Goal: Transaction & Acquisition: Obtain resource

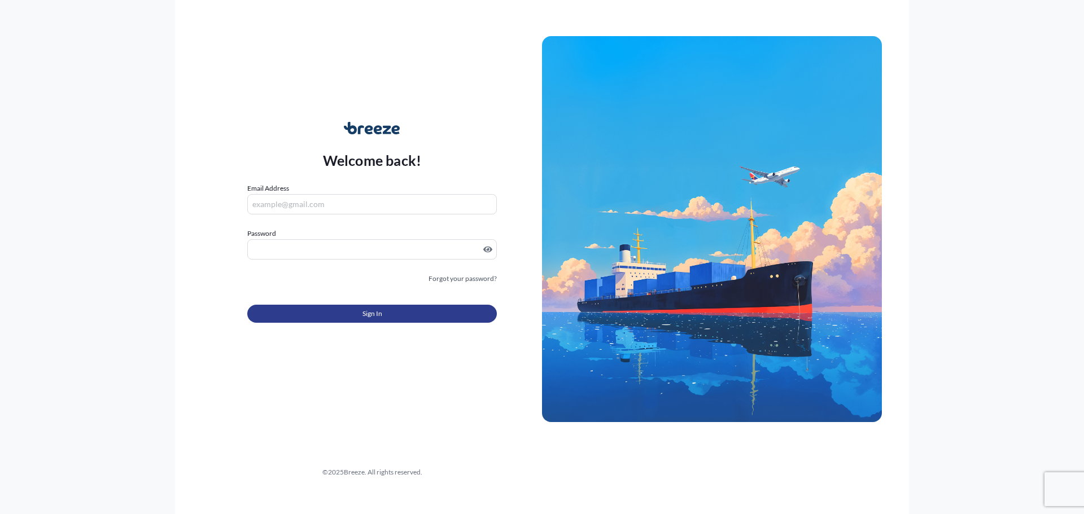
type input "[PERSON_NAME][EMAIL_ADDRESS][DOMAIN_NAME]"
click at [352, 317] on button "Sign In" at bounding box center [371, 314] width 249 height 18
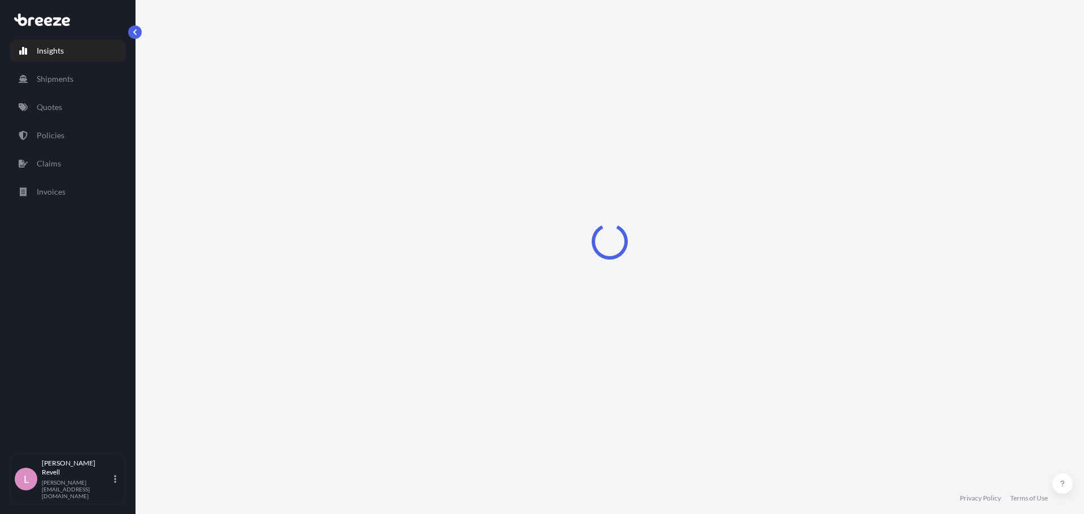
select select "2025"
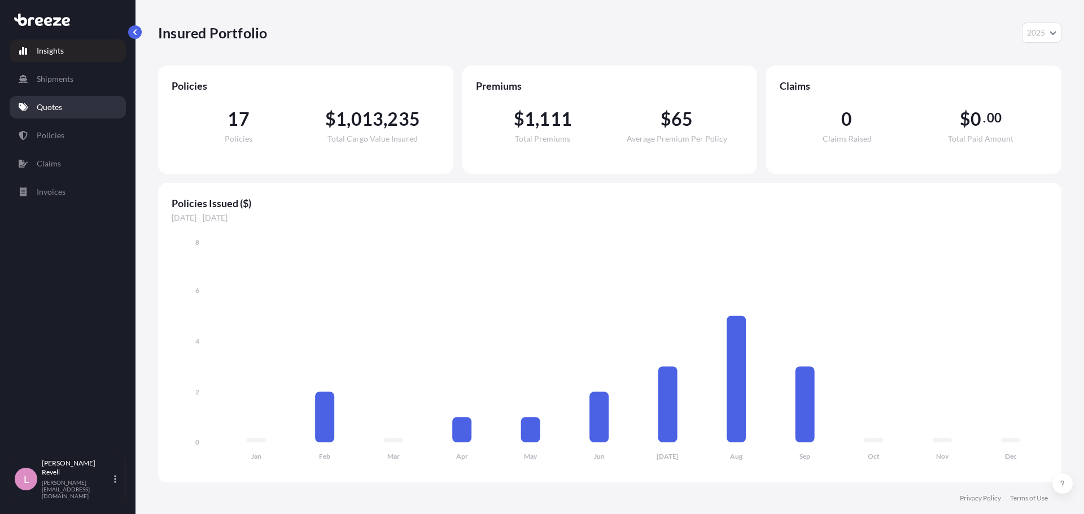
click at [61, 102] on p "Quotes" at bounding box center [49, 107] width 25 height 11
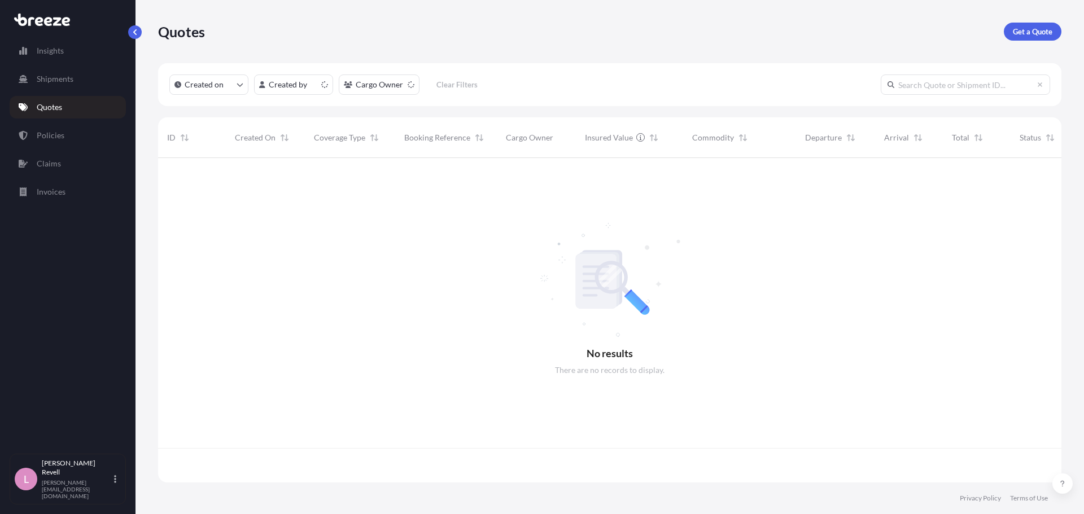
scroll to position [322, 895]
click at [1044, 27] on p "Get a Quote" at bounding box center [1033, 31] width 40 height 11
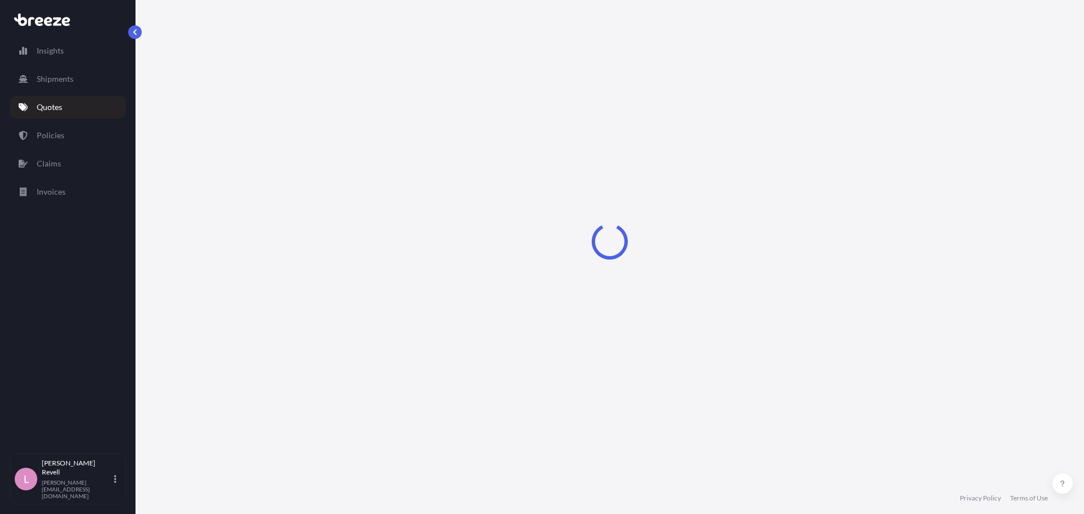
select select "Sea"
select select "1"
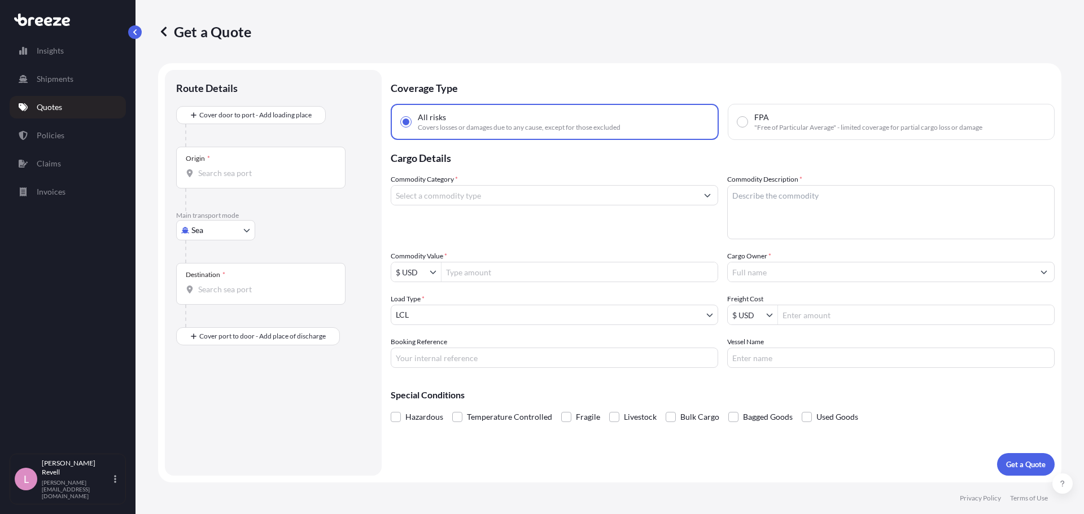
click at [235, 164] on div "Origin *" at bounding box center [260, 168] width 169 height 42
click at [235, 168] on input "Origin *" at bounding box center [264, 173] width 133 height 11
drag, startPoint x: 235, startPoint y: 174, endPoint x: 130, endPoint y: 169, distance: 105.7
click at [130, 169] on div "Insights Shipments Quotes Policies Claims Invoices L [PERSON_NAME] [PERSON_NAME…" at bounding box center [542, 257] width 1084 height 514
type input "s"
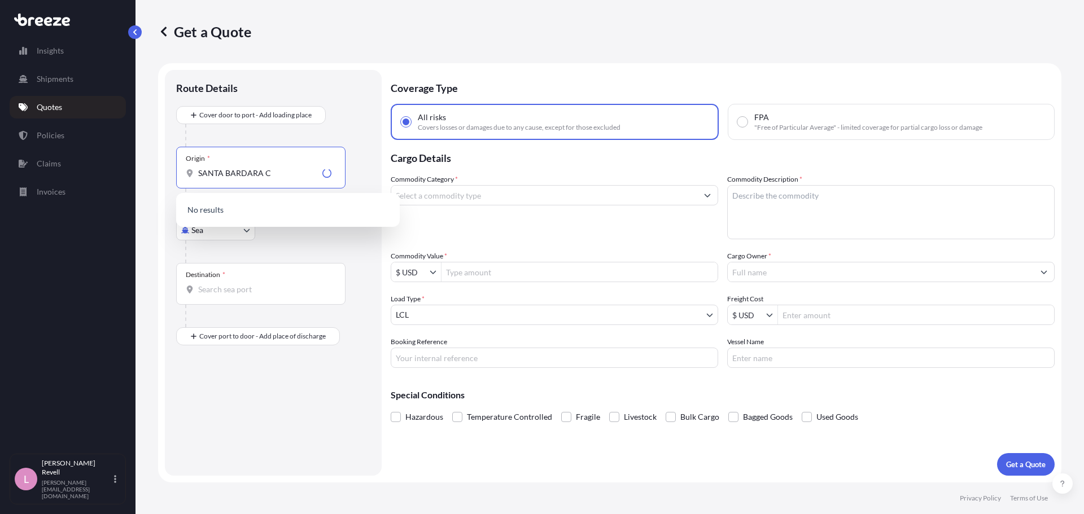
type input "SANTA BARDARA [GEOGRAPHIC_DATA]"
drag, startPoint x: 290, startPoint y: 175, endPoint x: 187, endPoint y: 164, distance: 102.8
click at [187, 164] on div "Origin * [GEOGRAPHIC_DATA] [GEOGRAPHIC_DATA]" at bounding box center [260, 168] width 169 height 42
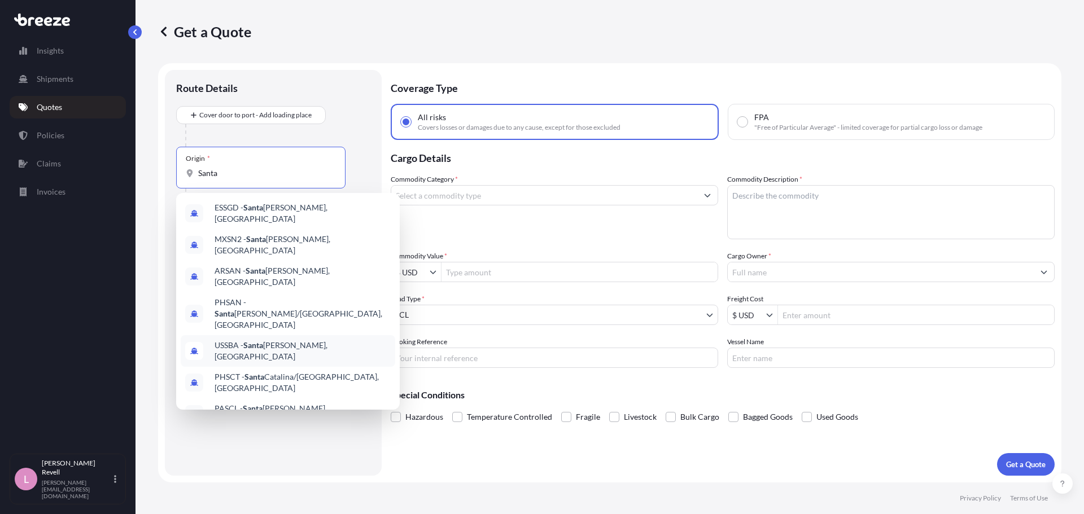
click at [272, 335] on div "USSBA - [GEOGRAPHIC_DATA][PERSON_NAME], [GEOGRAPHIC_DATA]" at bounding box center [288, 351] width 214 height 32
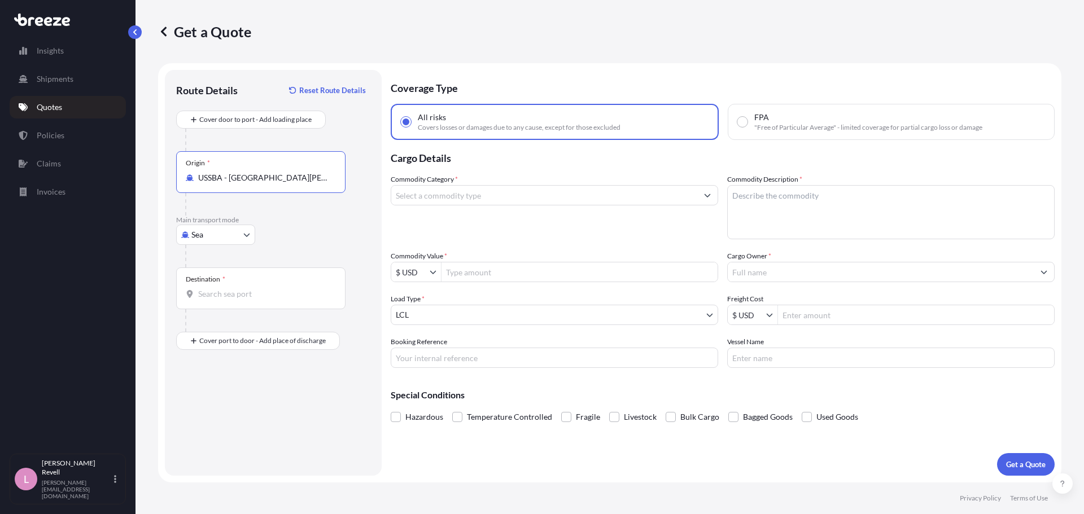
type input "USSBA - [GEOGRAPHIC_DATA][PERSON_NAME], [GEOGRAPHIC_DATA]"
click at [235, 184] on div "Origin * USSBA - [GEOGRAPHIC_DATA][PERSON_NAME], [GEOGRAPHIC_DATA]" at bounding box center [260, 172] width 169 height 42
click at [235, 183] on input "USSBA - [GEOGRAPHIC_DATA][PERSON_NAME], [GEOGRAPHIC_DATA]" at bounding box center [264, 177] width 133 height 11
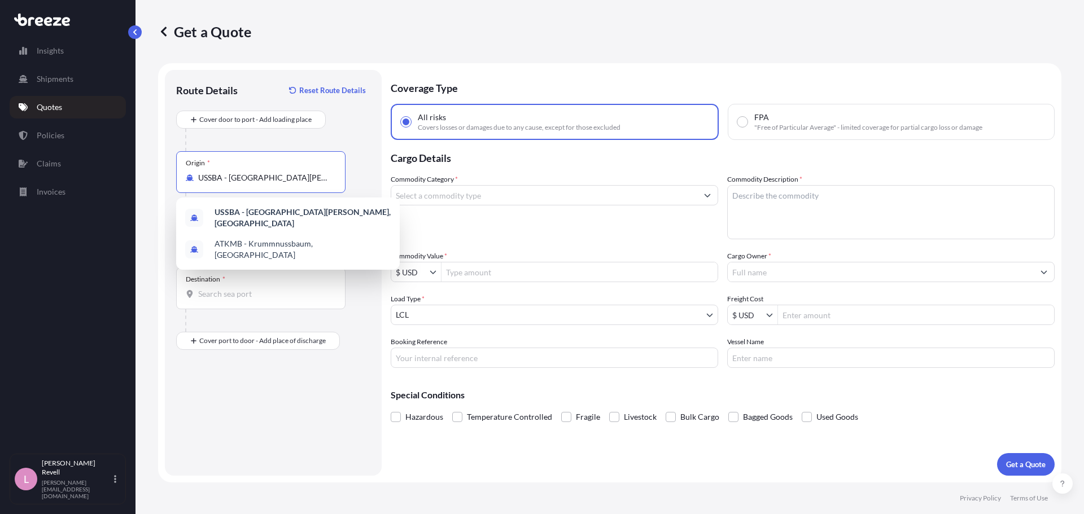
click at [262, 141] on div at bounding box center [277, 140] width 185 height 23
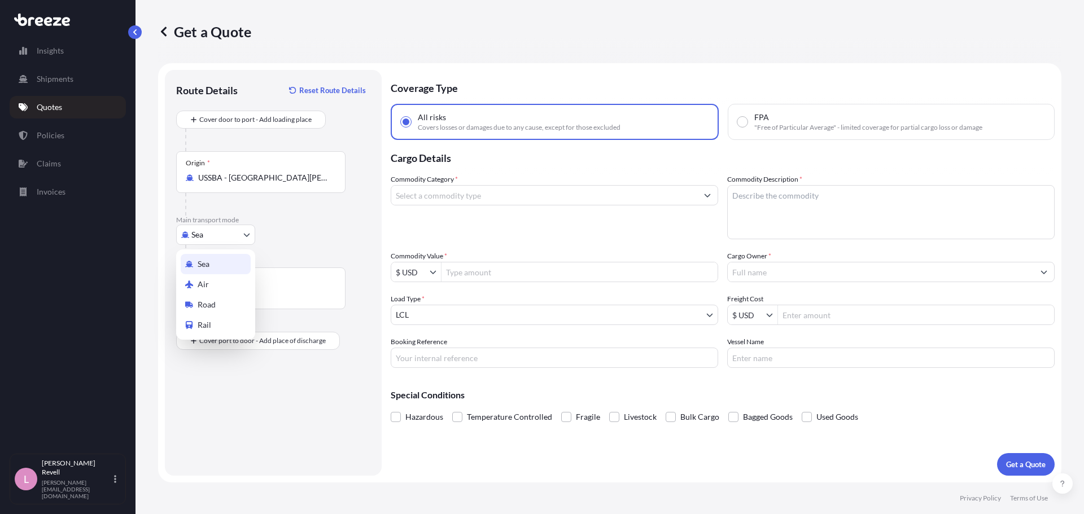
click at [208, 239] on body "2 options available. Insights Shipments Quotes Policies Claims Invoices L [PERS…" at bounding box center [542, 257] width 1084 height 514
click at [213, 303] on span "Road" at bounding box center [207, 304] width 18 height 11
select select "Road"
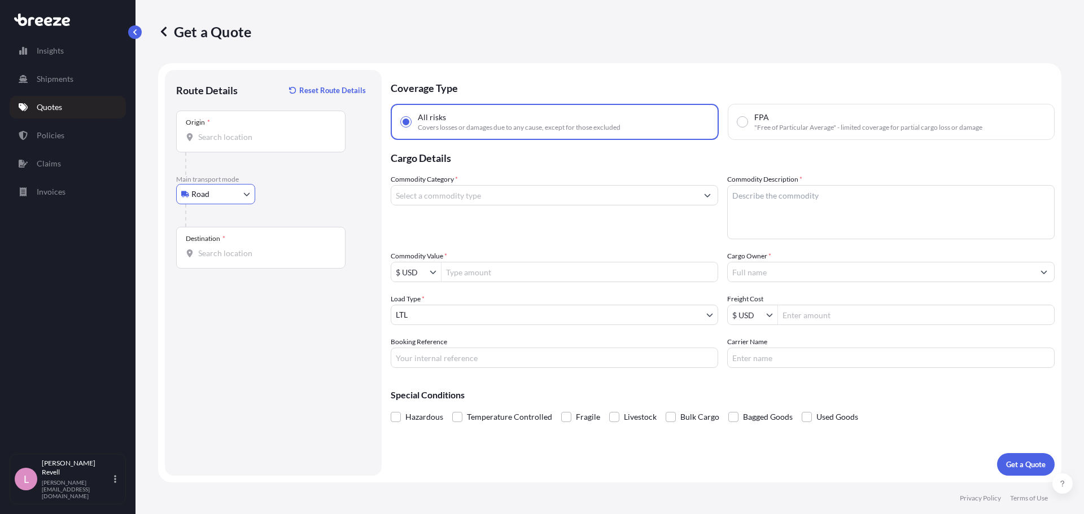
click at [247, 135] on input "Origin *" at bounding box center [264, 137] width 133 height 11
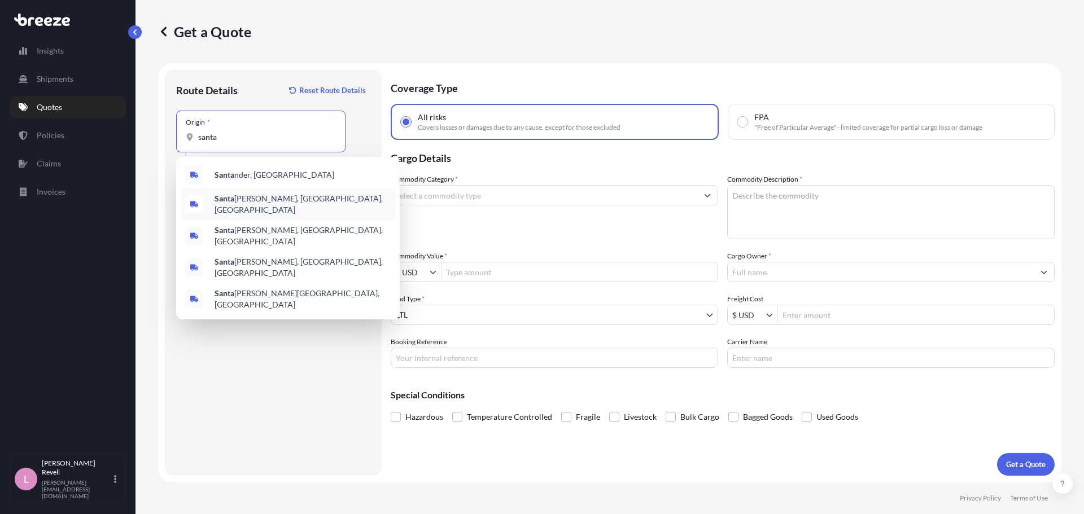
click at [281, 204] on span "[GEOGRAPHIC_DATA], [GEOGRAPHIC_DATA], [GEOGRAPHIC_DATA]" at bounding box center [302, 204] width 176 height 23
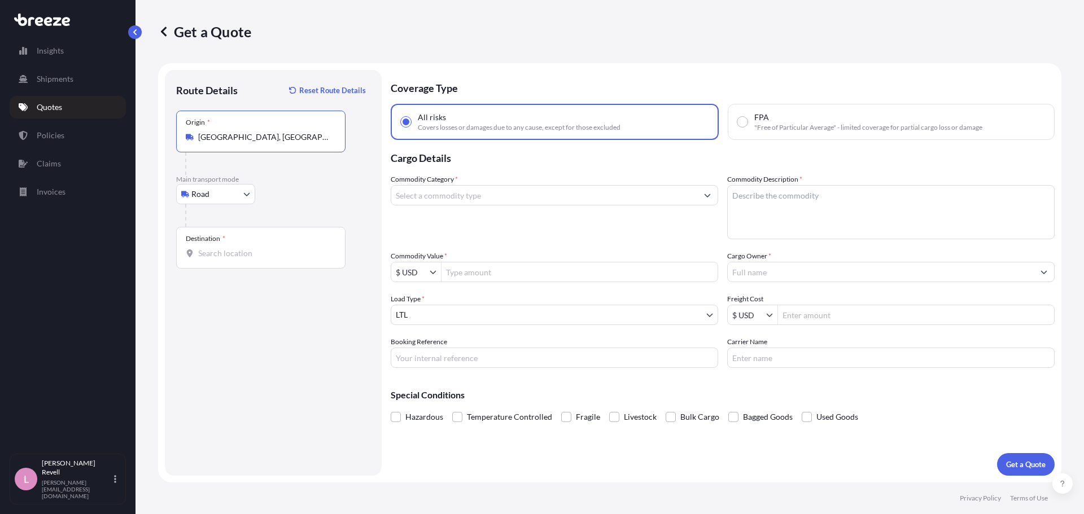
type input "[GEOGRAPHIC_DATA], [GEOGRAPHIC_DATA], [GEOGRAPHIC_DATA]"
click at [234, 246] on div "Destination *" at bounding box center [260, 248] width 169 height 42
click at [234, 248] on input "Destination *" at bounding box center [264, 253] width 133 height 11
type input "s"
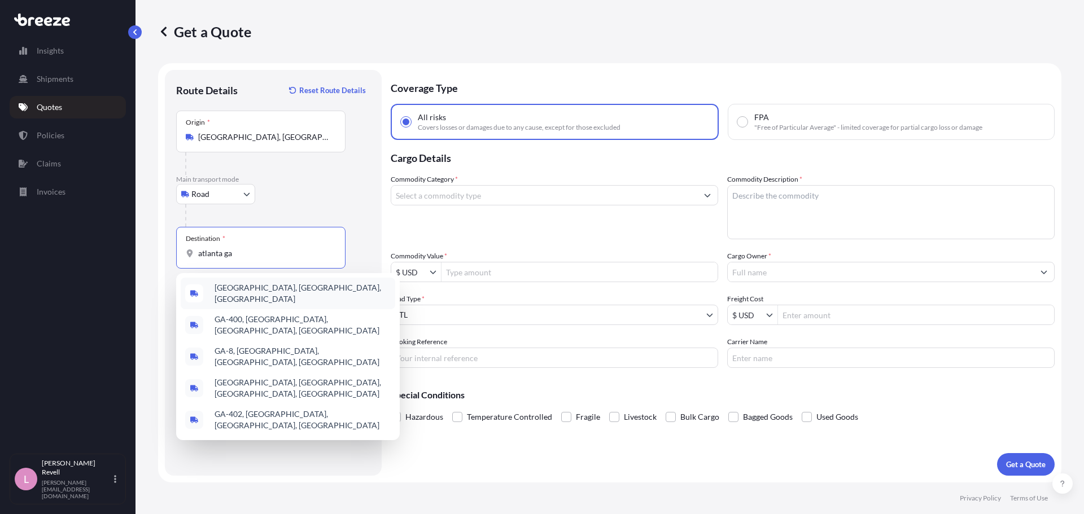
click at [252, 294] on span "[GEOGRAPHIC_DATA], [GEOGRAPHIC_DATA], [GEOGRAPHIC_DATA]" at bounding box center [302, 293] width 176 height 23
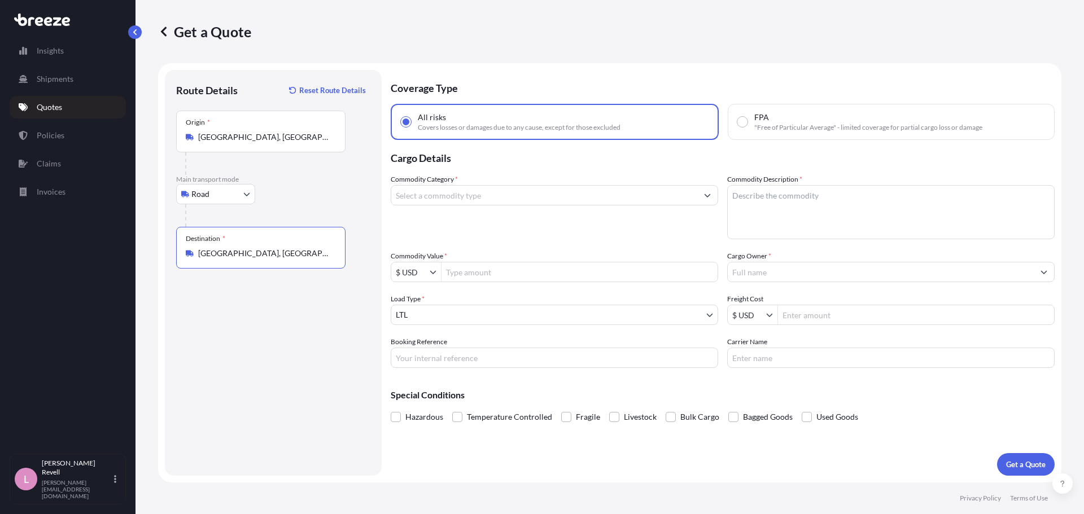
type input "[GEOGRAPHIC_DATA], [GEOGRAPHIC_DATA], [GEOGRAPHIC_DATA]"
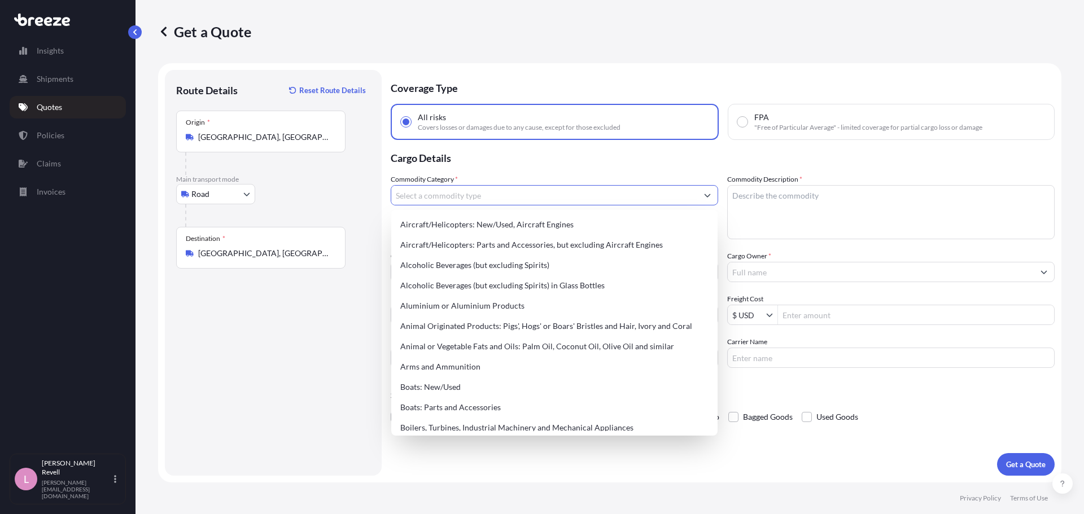
click at [546, 195] on input "Commodity Category *" at bounding box center [544, 195] width 306 height 20
click at [507, 199] on input "Commodity Category *" at bounding box center [544, 195] width 306 height 20
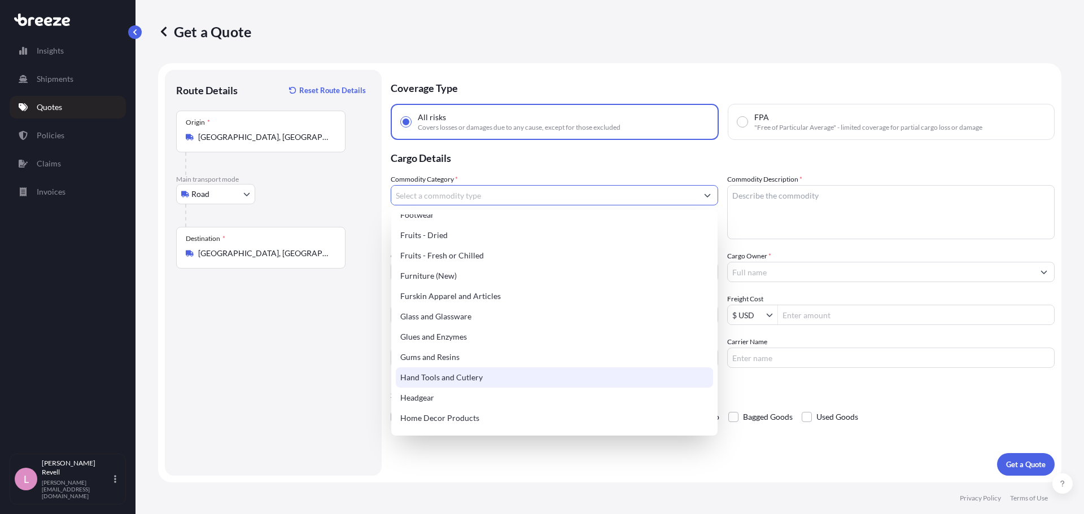
scroll to position [903, 0]
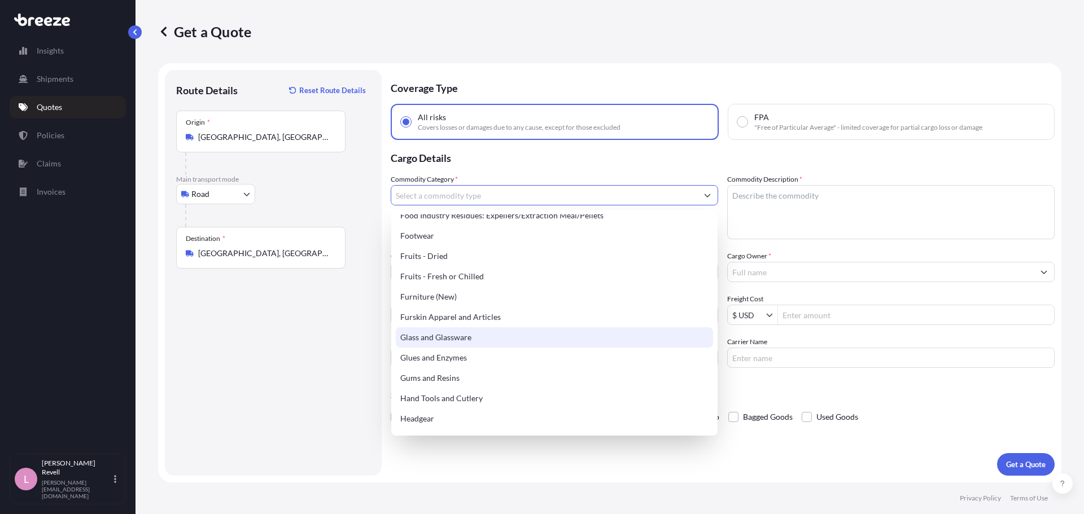
click at [448, 343] on div "Glass and Glassware" at bounding box center [554, 337] width 317 height 20
type input "Glass and Glassware"
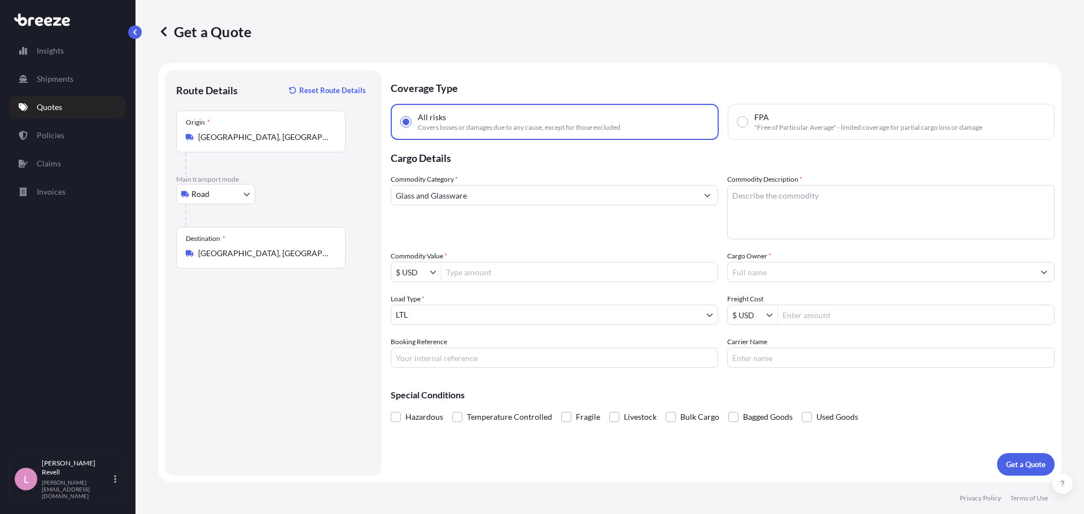
click at [528, 195] on input "Glass and Glassware" at bounding box center [544, 195] width 306 height 20
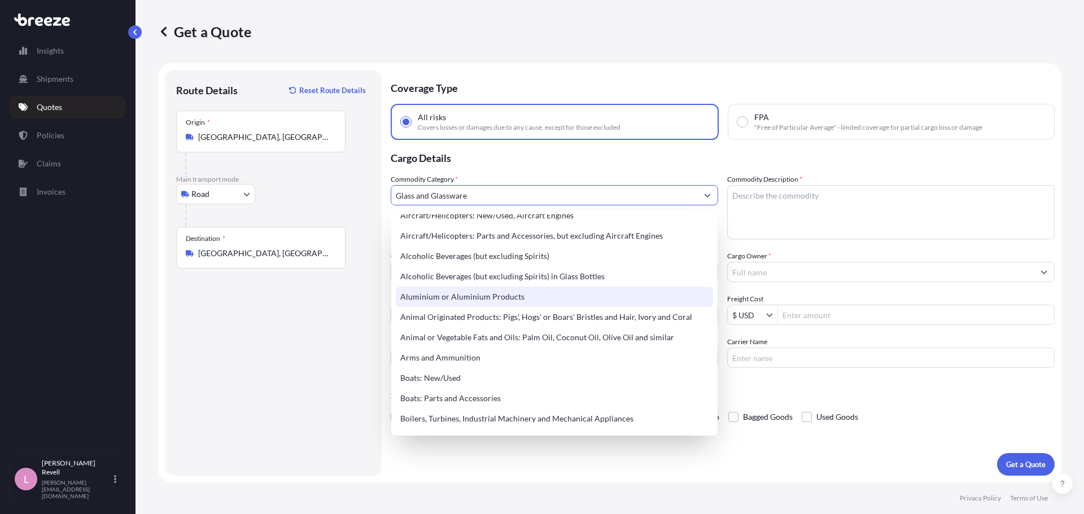
scroll to position [0, 0]
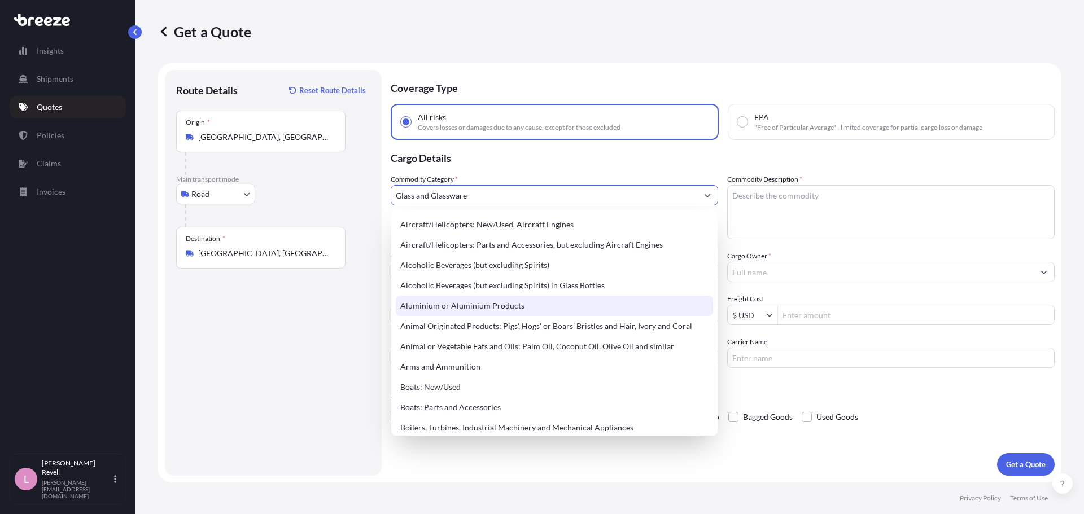
click at [524, 166] on p "Cargo Details" at bounding box center [723, 157] width 664 height 34
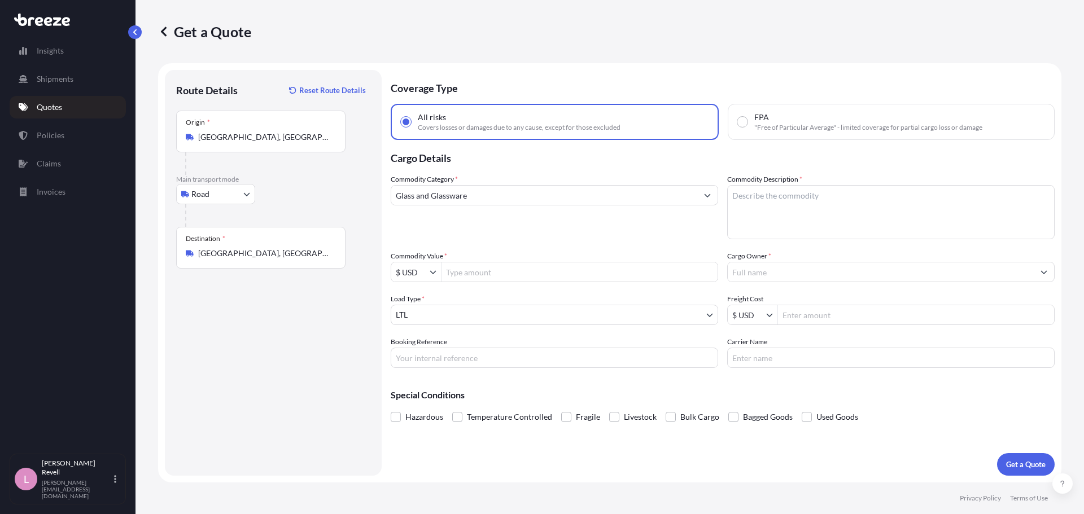
click at [502, 196] on input "Glass and Glassware" at bounding box center [544, 195] width 306 height 20
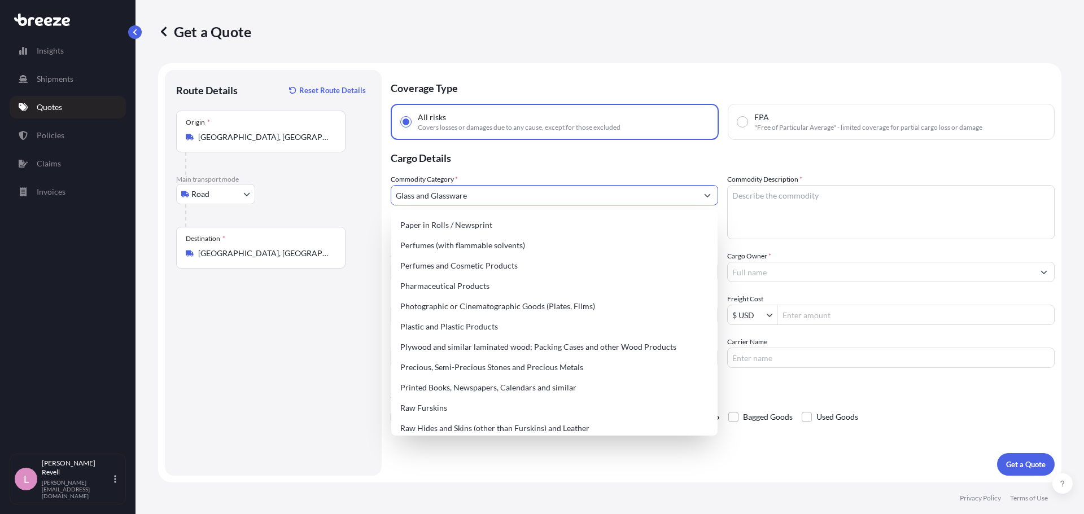
scroll to position [2145, 0]
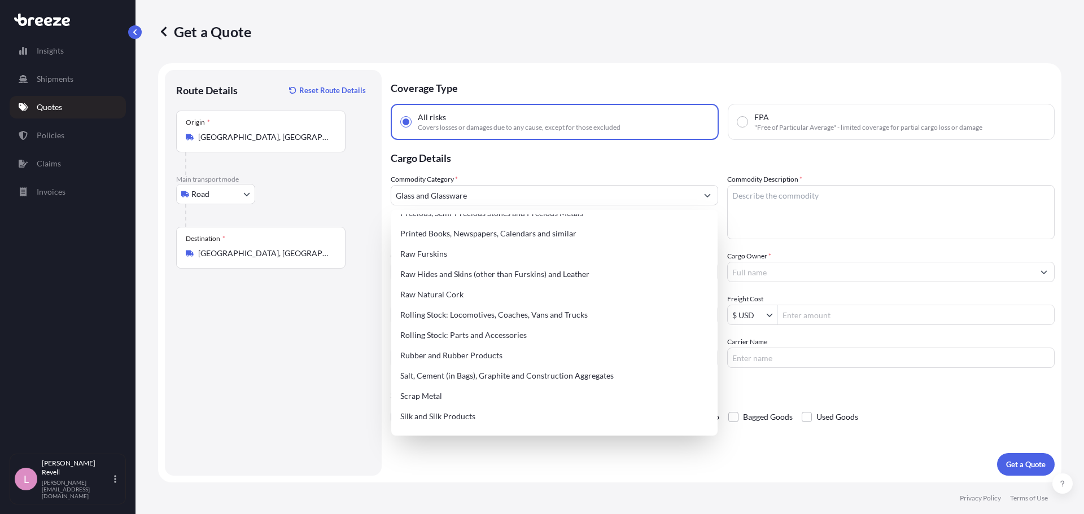
click at [460, 447] on div "Coverage Type All risks Covers losses or damages due to any cause, except for t…" at bounding box center [723, 273] width 664 height 406
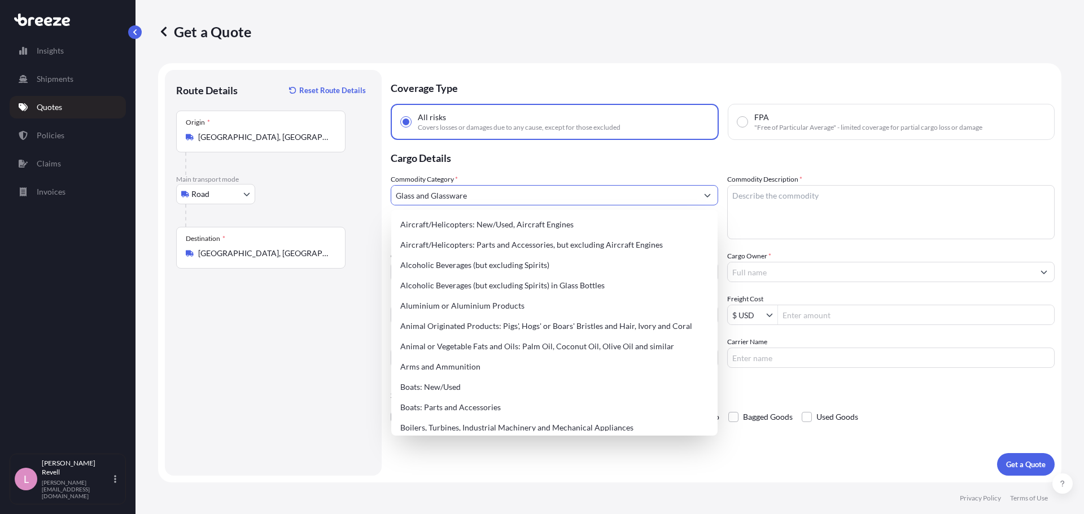
click at [466, 189] on input "Glass and Glassware" at bounding box center [544, 195] width 306 height 20
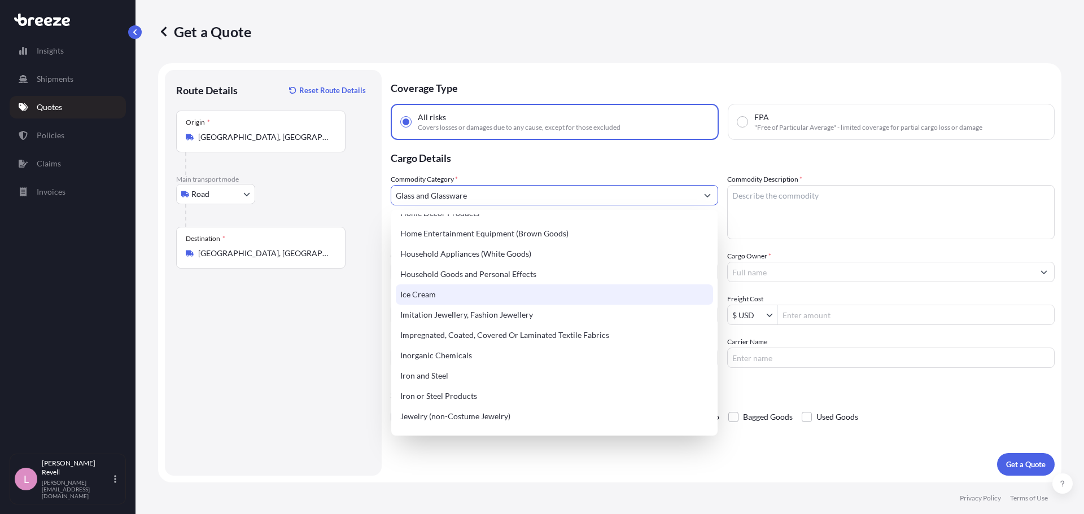
scroll to position [1185, 0]
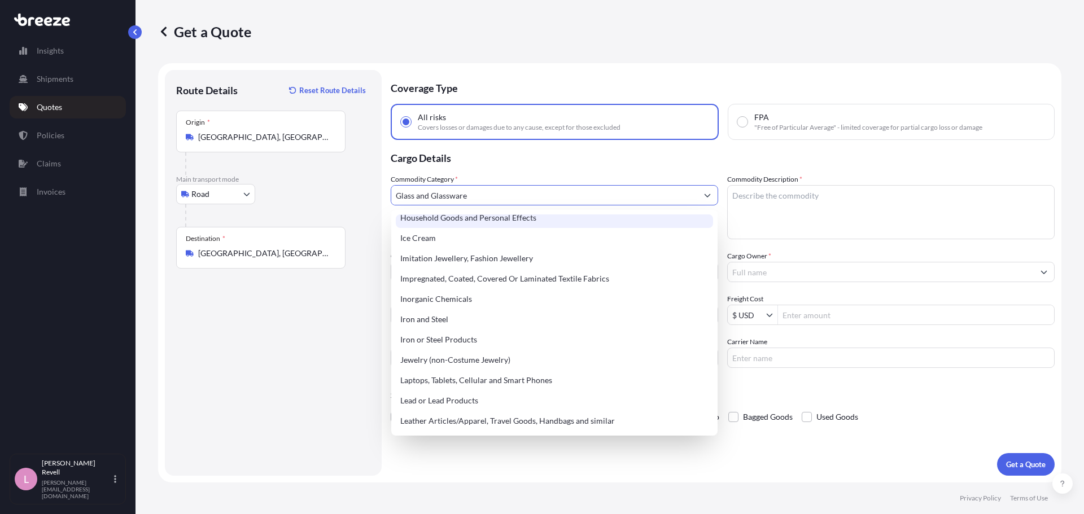
click at [571, 168] on p "Cargo Details" at bounding box center [723, 157] width 664 height 34
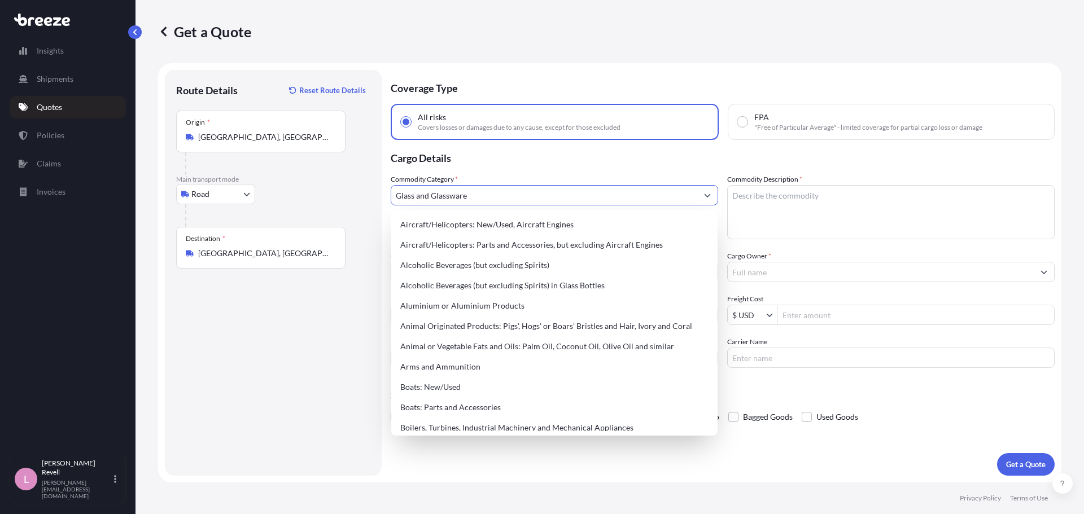
click at [559, 193] on input "Glass and Glassware" at bounding box center [544, 195] width 306 height 20
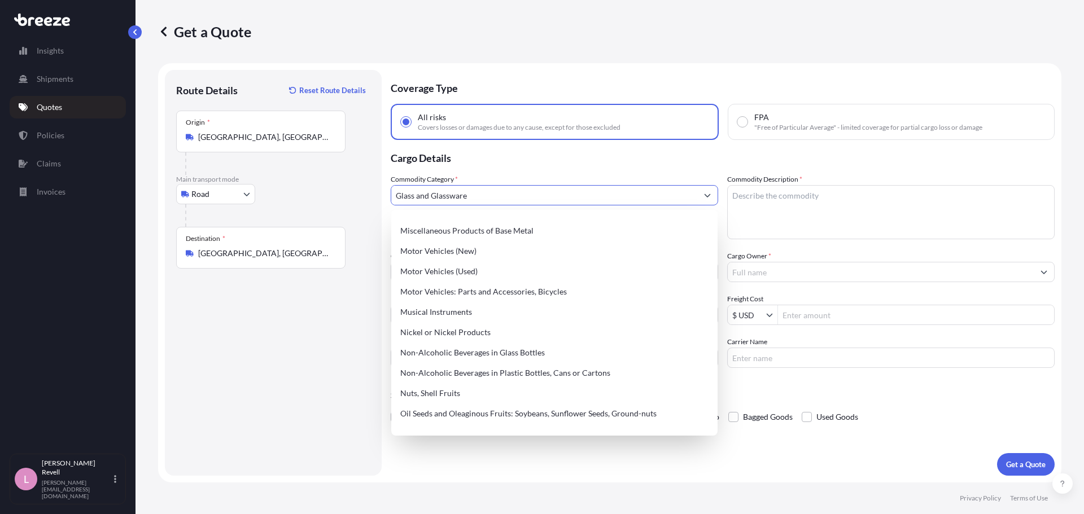
scroll to position [1580, 0]
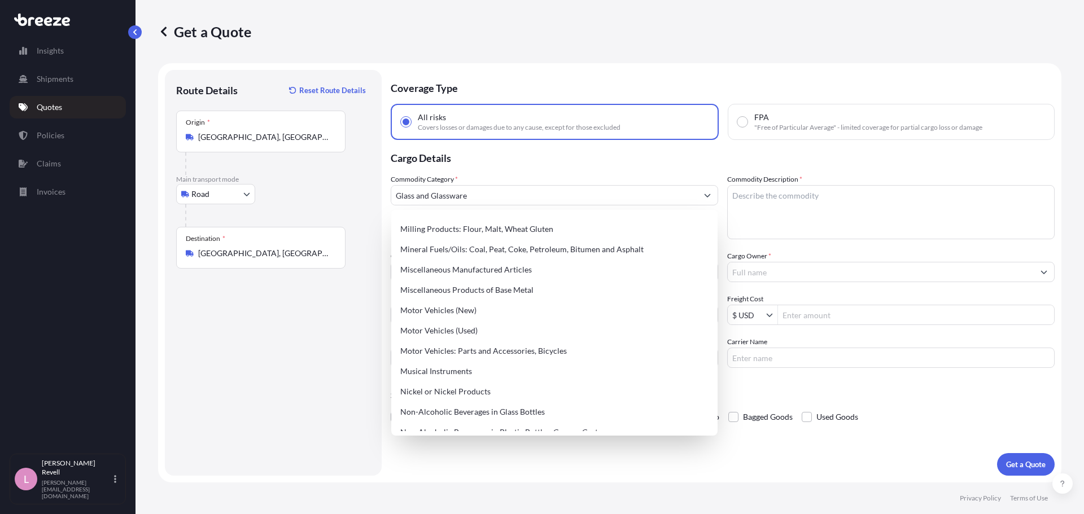
click at [519, 156] on p "Cargo Details" at bounding box center [723, 157] width 664 height 34
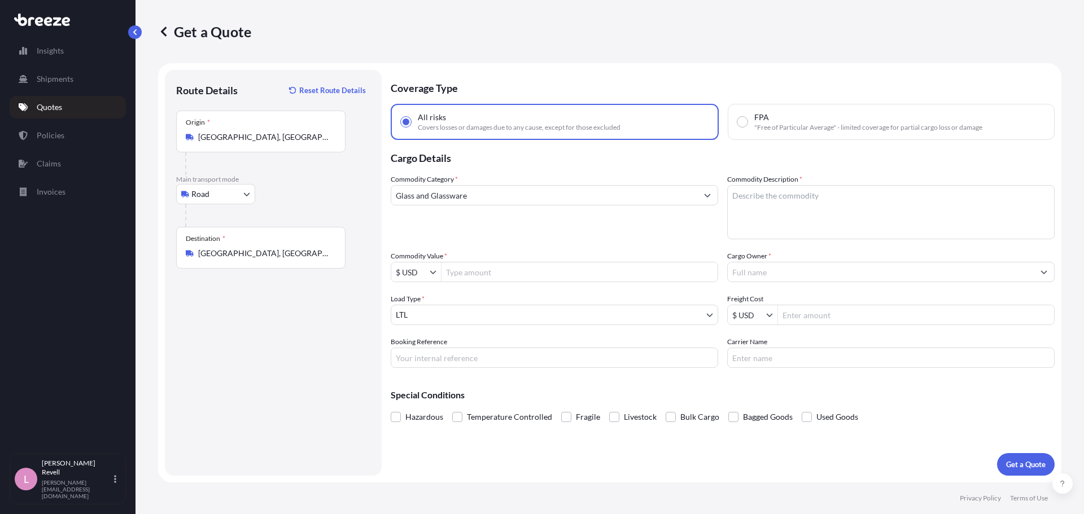
click at [777, 203] on textarea "Commodity Description *" at bounding box center [890, 212] width 327 height 54
click at [785, 202] on textarea "Commodity Description *" at bounding box center [890, 212] width 327 height 54
paste textarea "Glass dome in metal frame"
type textarea "Glass dome in metal frame"
click at [492, 269] on input "Commodity Value *" at bounding box center [579, 272] width 276 height 20
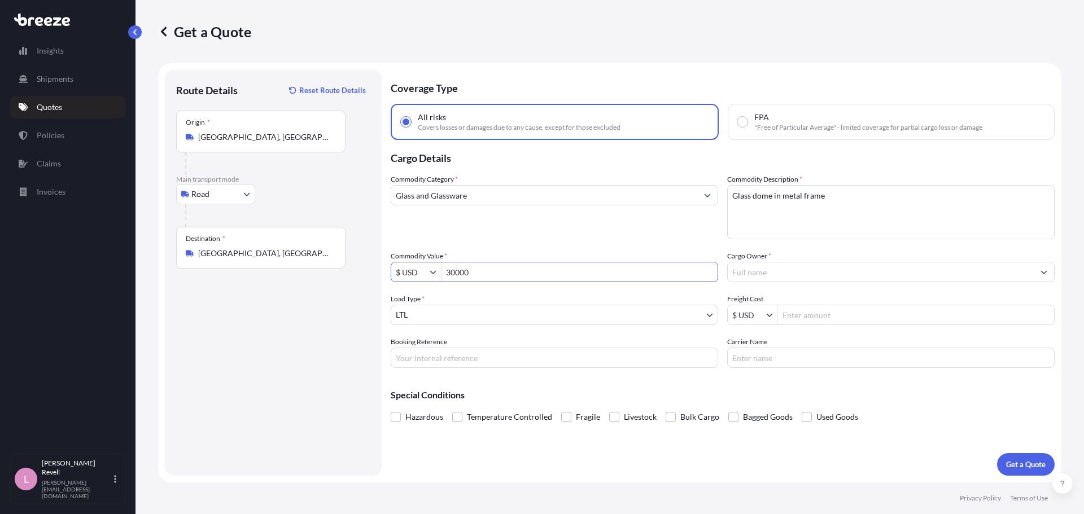
type input "30,000"
click at [541, 239] on div "Commodity Category * Glass and Glassware Commodity Description * Glass dome in …" at bounding box center [723, 271] width 664 height 194
click at [816, 272] on input "Cargo Owner *" at bounding box center [881, 272] width 306 height 20
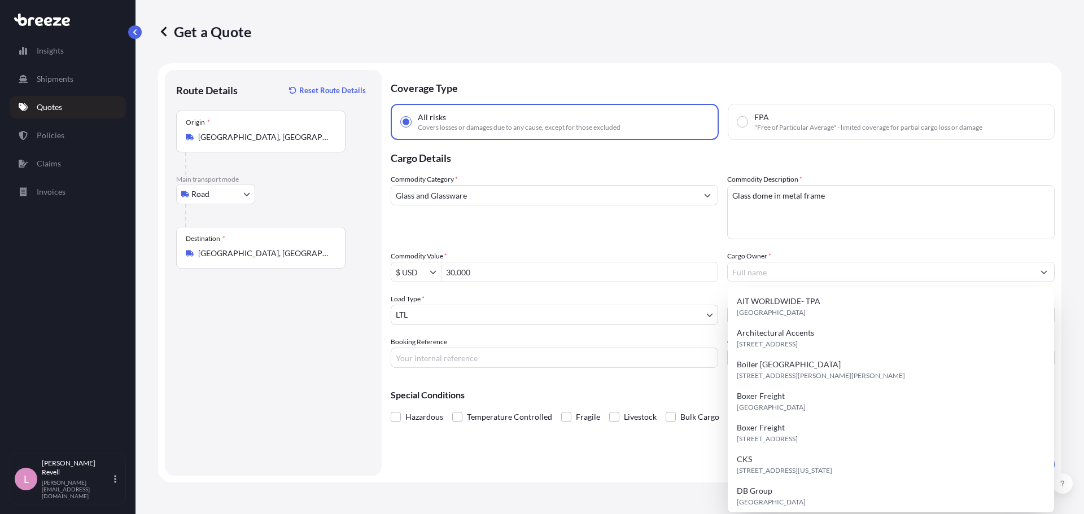
click at [798, 249] on div "Commodity Category * Glass and Glassware Commodity Description * Glass dome in …" at bounding box center [723, 271] width 664 height 194
click at [790, 266] on input "Cargo Owner *" at bounding box center [881, 272] width 306 height 20
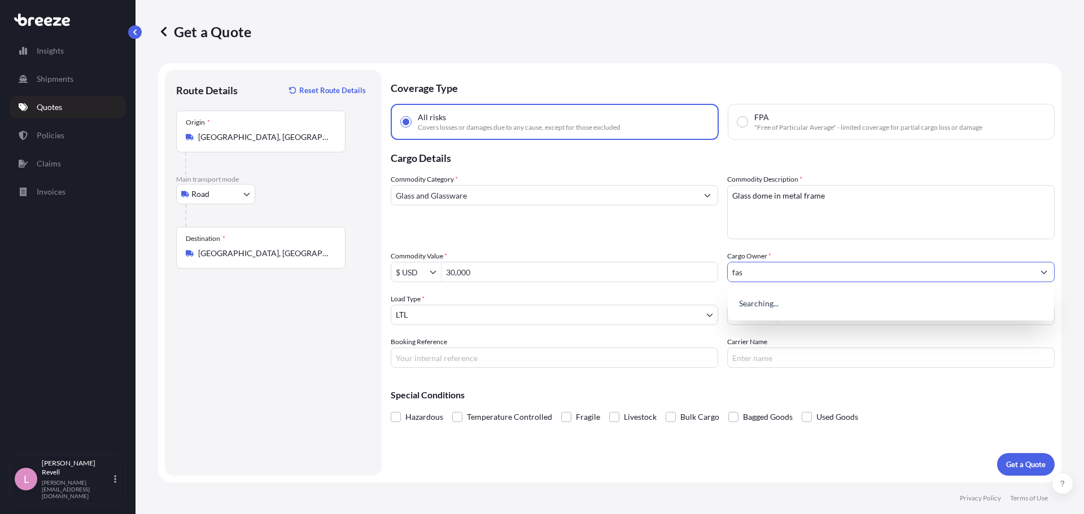
type input "fast"
drag, startPoint x: 751, startPoint y: 269, endPoint x: 667, endPoint y: 264, distance: 84.8
click at [667, 264] on div "Commodity Category * Glass and Glassware Commodity Description * Glass dome in …" at bounding box center [723, 271] width 664 height 194
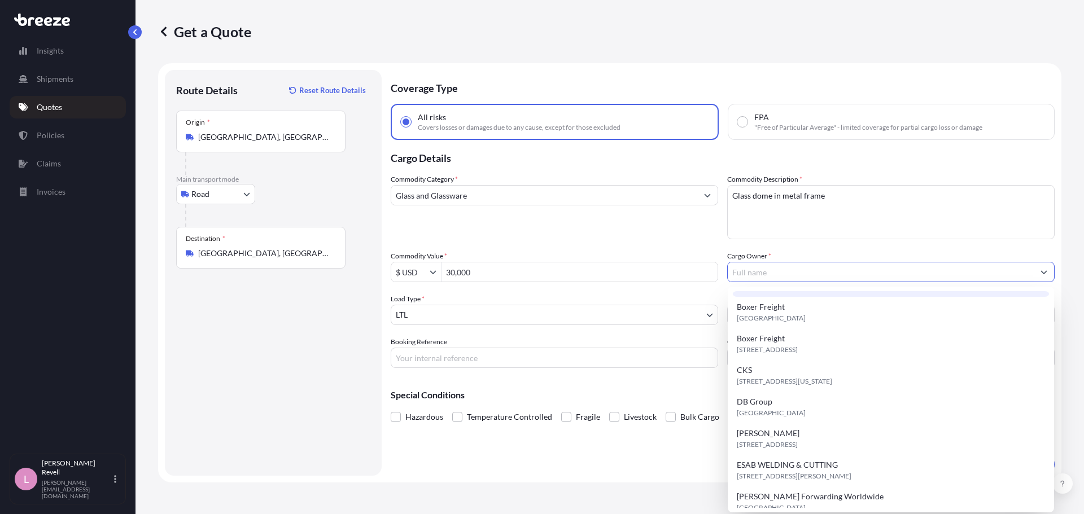
scroll to position [226, 0]
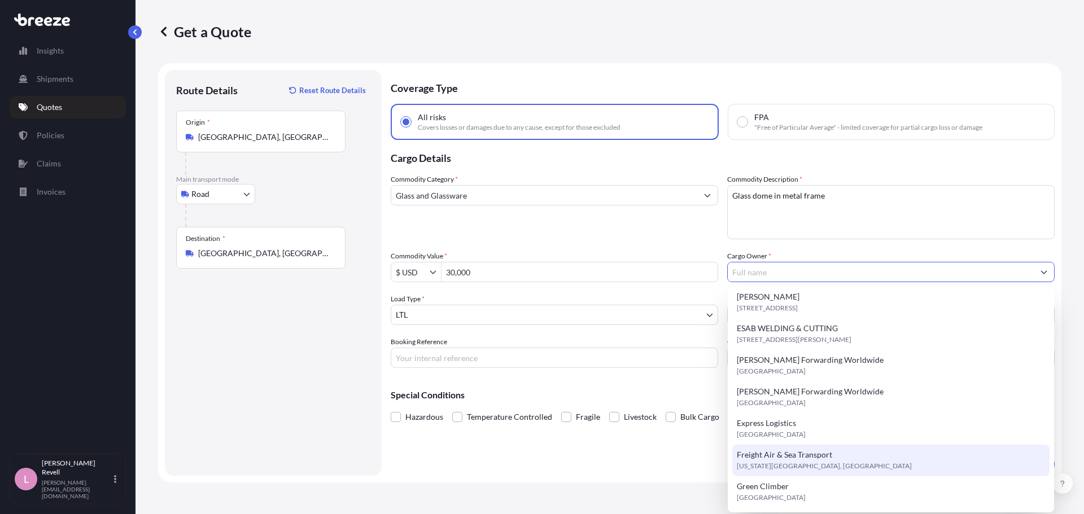
click at [811, 457] on span "Freight Air & Sea Transport" at bounding box center [784, 454] width 95 height 11
type input "Freight Air & Sea Transport"
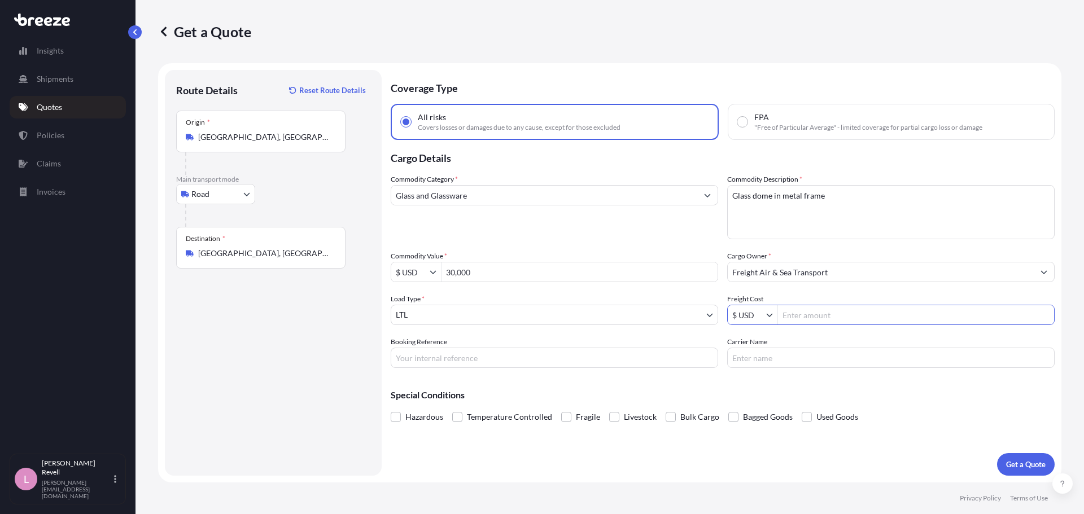
click at [842, 317] on input "Freight Cost" at bounding box center [916, 315] width 276 height 20
click at [534, 361] on input "Booking Reference" at bounding box center [554, 358] width 327 height 20
click at [583, 449] on div "Coverage Type All risks Covers losses or damages due to any cause, except for t…" at bounding box center [723, 273] width 664 height 406
click at [1023, 458] on button "Get a Quote" at bounding box center [1026, 464] width 58 height 23
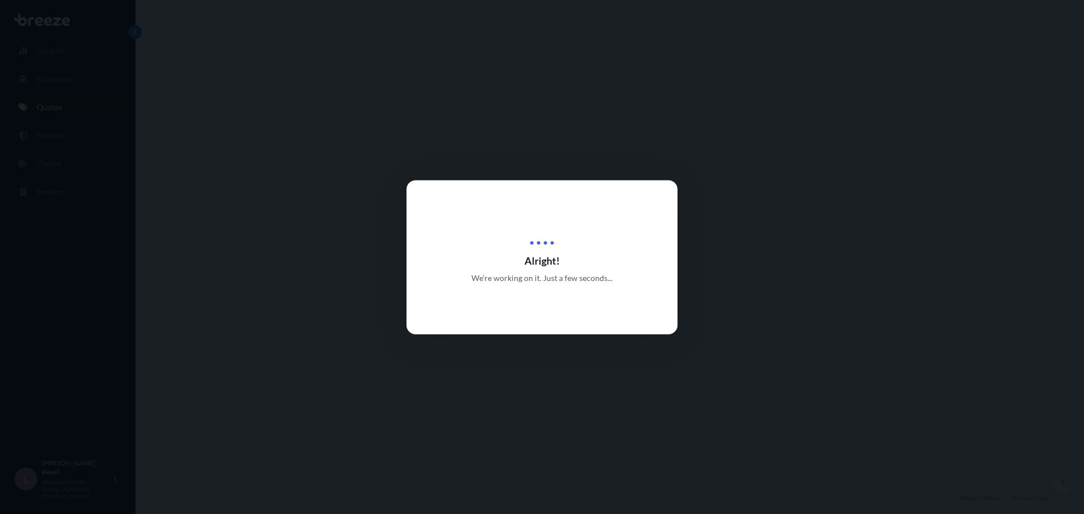
select select "Road"
select select "1"
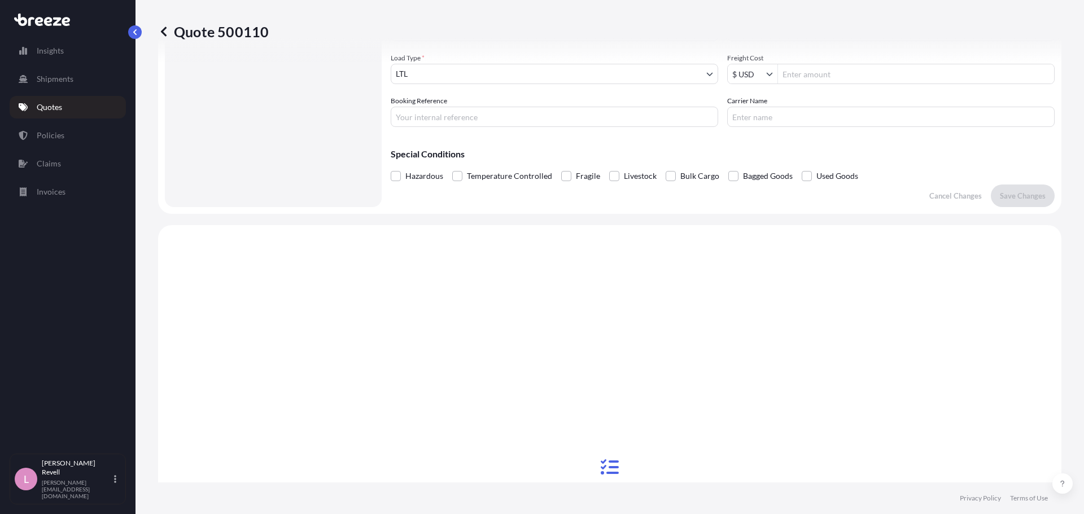
scroll to position [240, 0]
drag, startPoint x: 265, startPoint y: 29, endPoint x: 174, endPoint y: 28, distance: 90.3
click at [174, 28] on p "Quote 500110" at bounding box center [213, 32] width 111 height 18
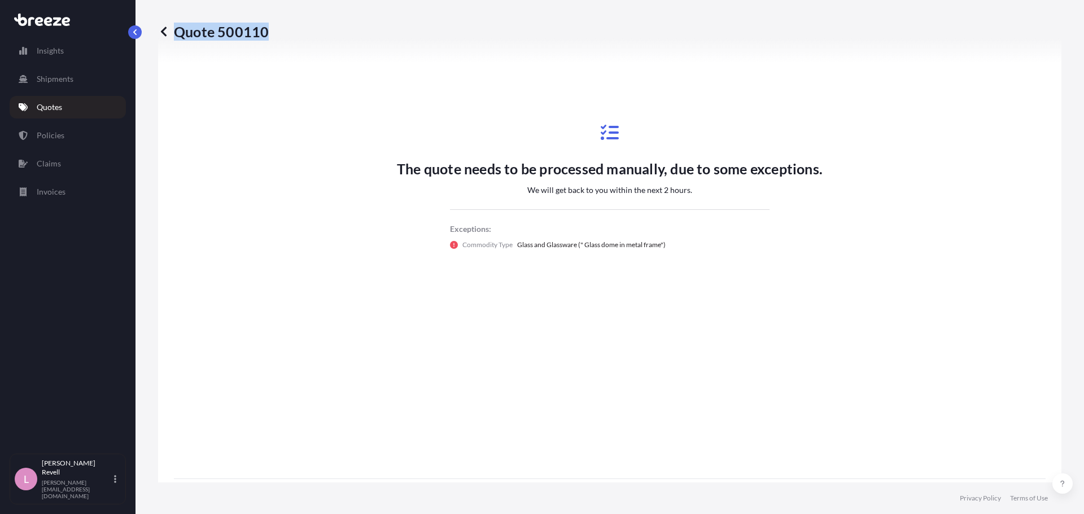
scroll to position [625, 0]
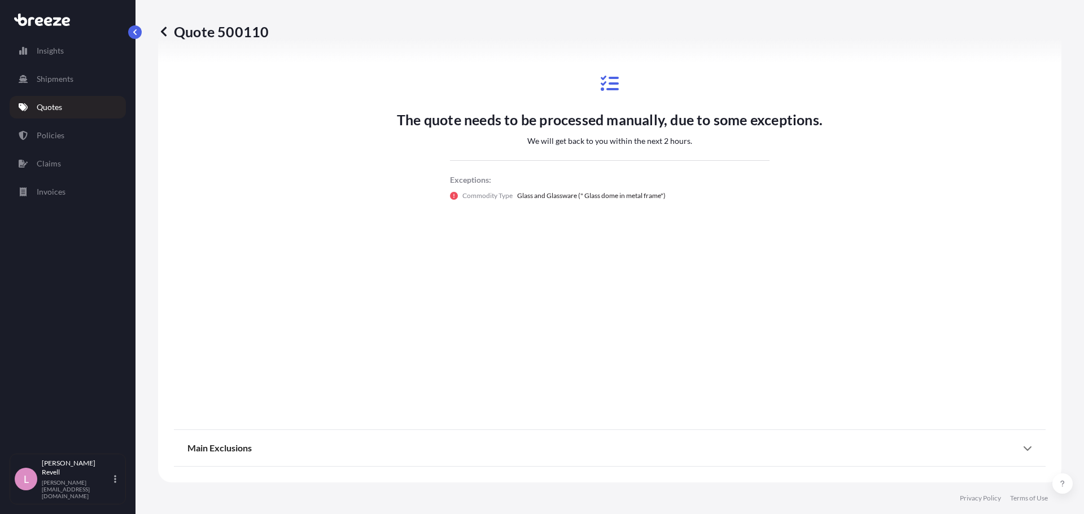
click at [170, 32] on p "Quote 500110" at bounding box center [213, 32] width 111 height 18
click at [165, 32] on icon at bounding box center [163, 31] width 11 height 11
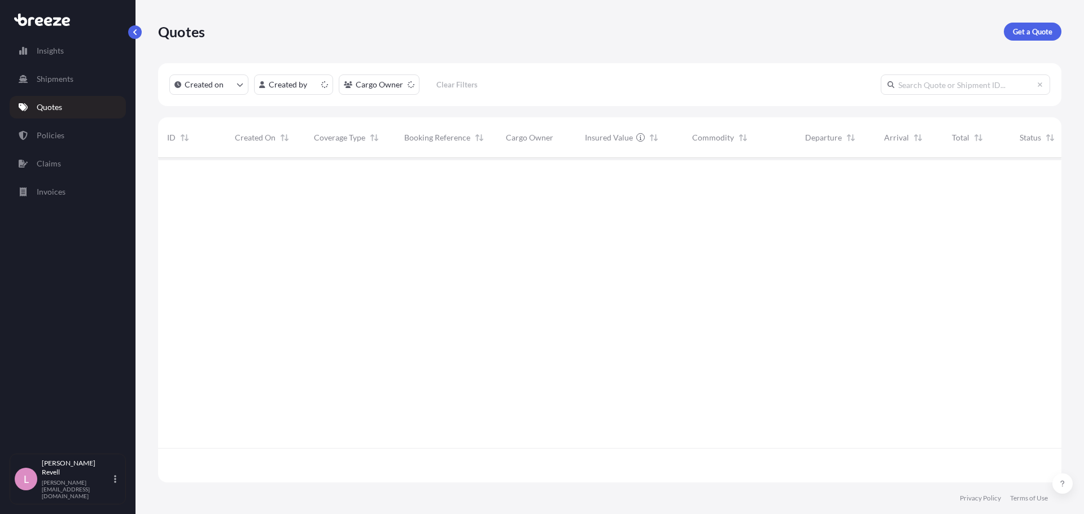
scroll to position [322, 895]
click at [1035, 32] on p "Get a Quote" at bounding box center [1033, 31] width 40 height 11
select select "Sea"
select select "1"
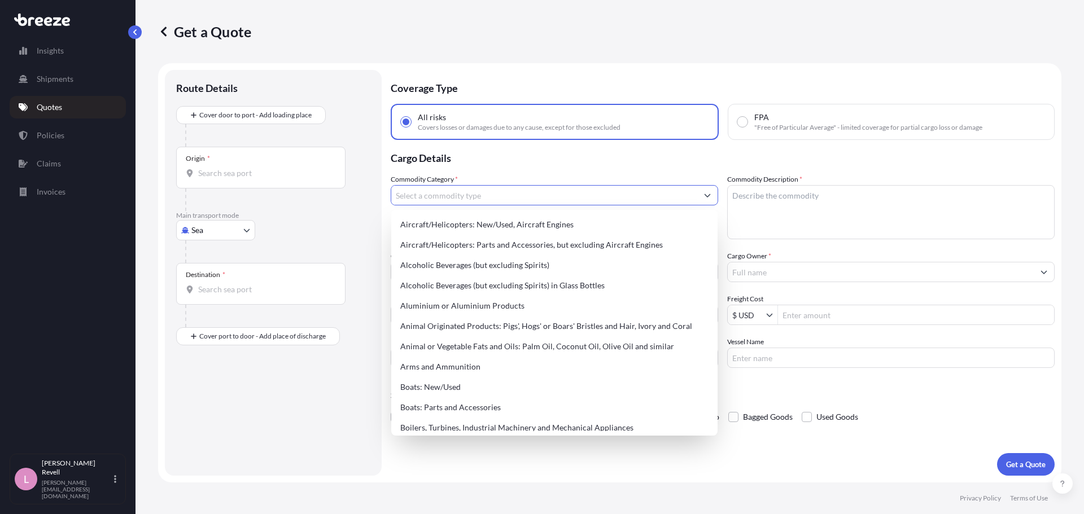
click at [472, 200] on input "Commodity Category *" at bounding box center [544, 195] width 306 height 20
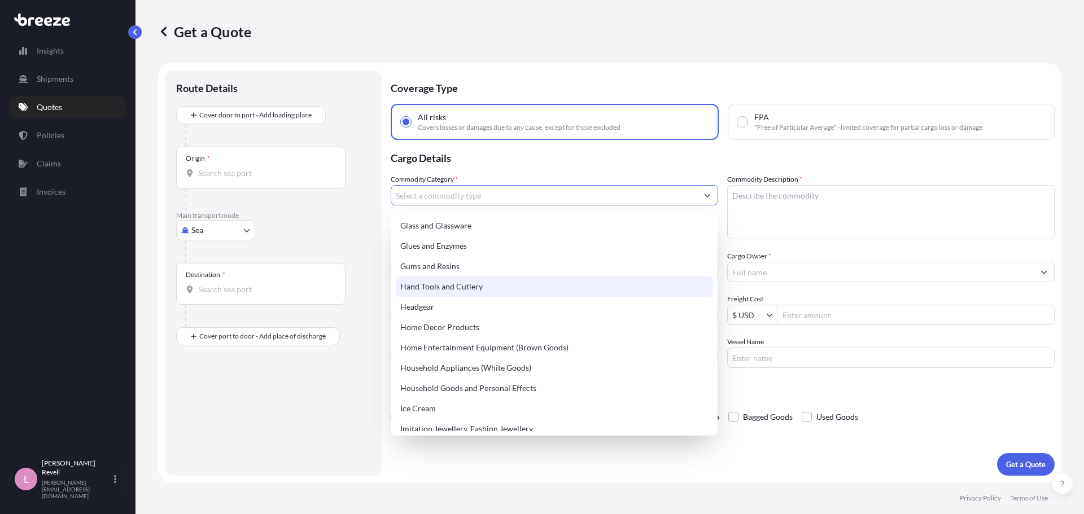
scroll to position [1016, 0]
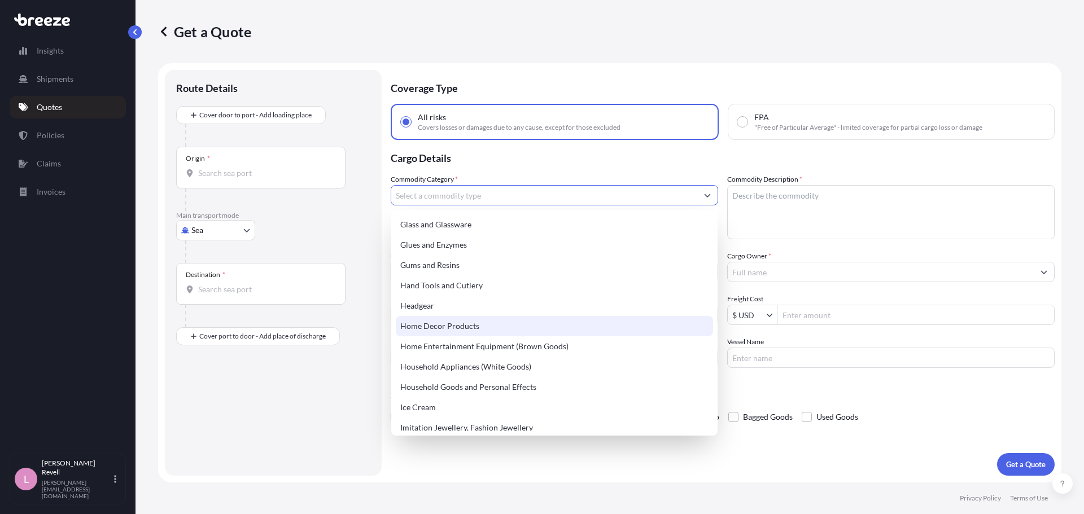
click at [456, 328] on div "Home Decor Products" at bounding box center [554, 326] width 317 height 20
type input "Home Decor Products"
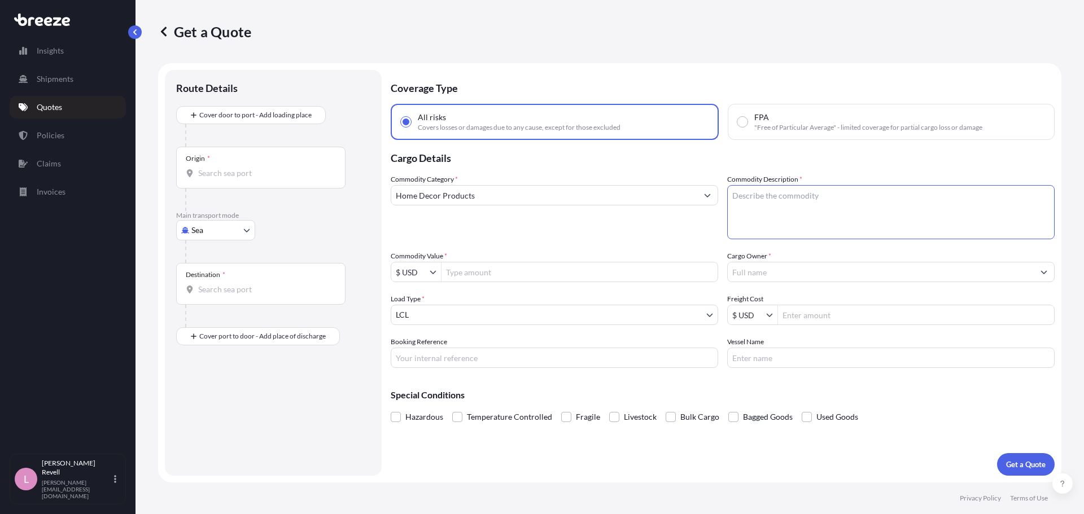
click at [773, 198] on textarea "Commodity Description *" at bounding box center [890, 212] width 327 height 54
click at [803, 201] on textarea "Commodity Description *" at bounding box center [890, 212] width 327 height 54
click at [493, 267] on input "Commodity Value *" at bounding box center [579, 272] width 276 height 20
click at [821, 194] on textarea "Commodity Description *" at bounding box center [890, 212] width 327 height 54
paste textarea "Glass dome in metal frame"
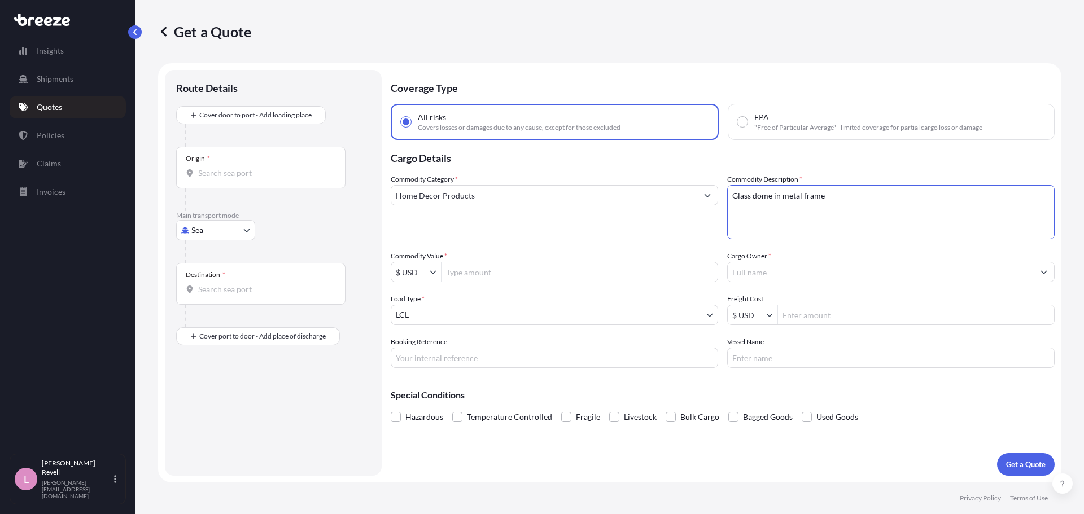
type textarea "Glass dome in metal frame"
click at [506, 274] on input "Commodity Value *" at bounding box center [579, 272] width 276 height 20
paste input "3"
type input "30,000"
click at [596, 208] on div "Commodity Category * Home Decor Products" at bounding box center [554, 206] width 327 height 65
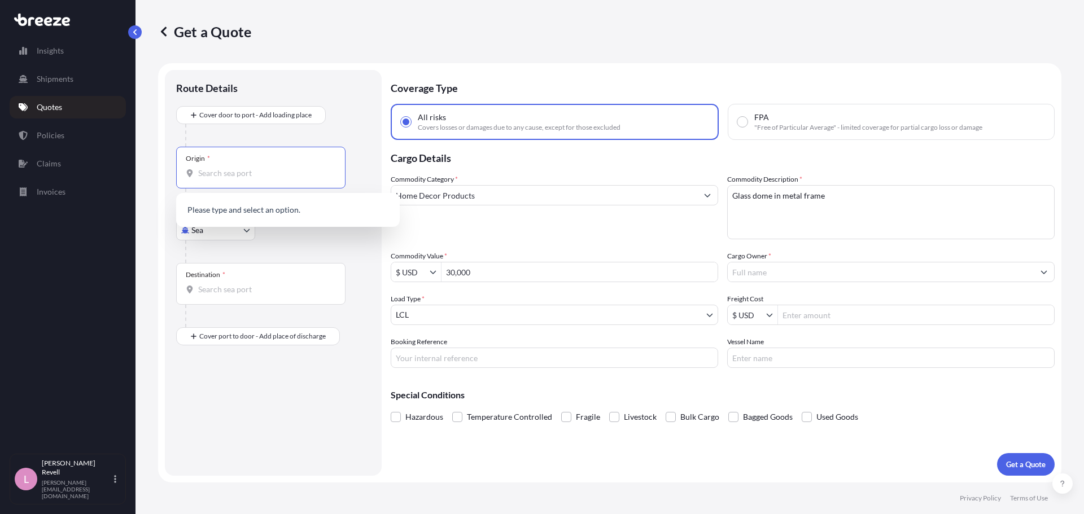
click at [233, 169] on input "Origin *" at bounding box center [264, 173] width 133 height 11
click at [196, 234] on body "30,000 0 options available. Insights Shipments Quotes Policies Claims Invoices …" at bounding box center [542, 257] width 1084 height 514
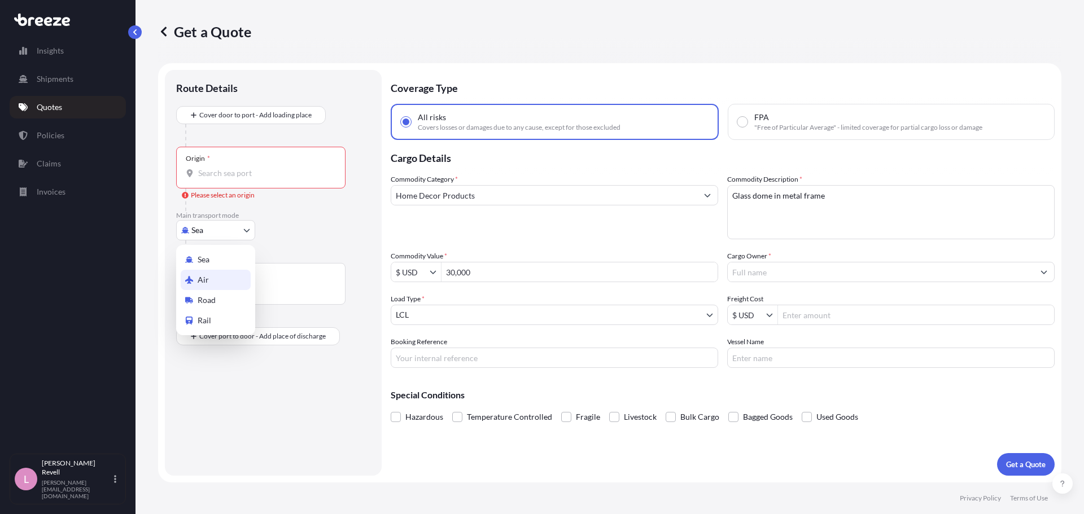
click at [212, 289] on div "Air" at bounding box center [216, 280] width 70 height 20
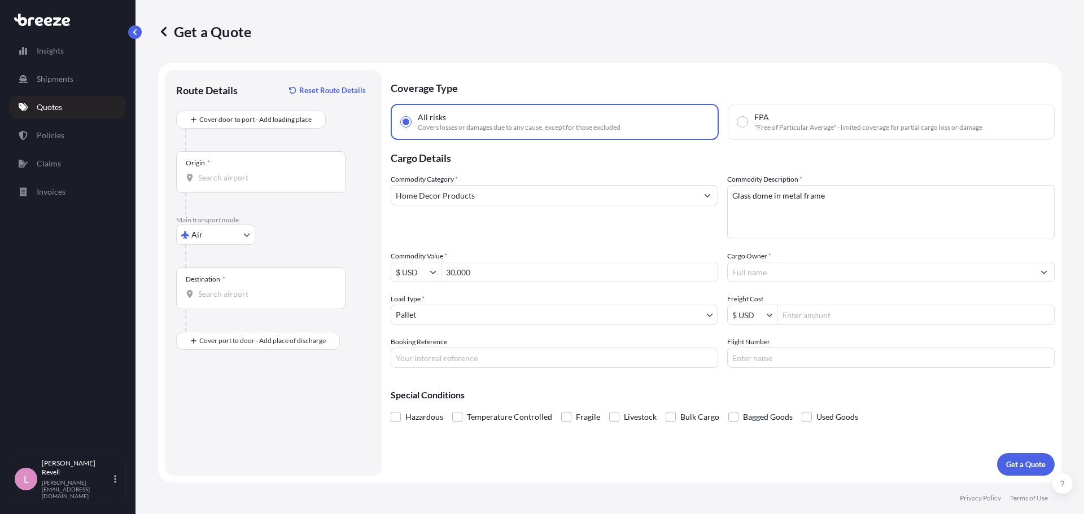
click at [213, 246] on div at bounding box center [277, 256] width 185 height 23
click at [217, 239] on body "30,000 0 options available. Insights Shipments Quotes Policies Claims Invoices …" at bounding box center [542, 257] width 1084 height 514
click at [213, 300] on span "Road" at bounding box center [207, 304] width 18 height 11
select select "Road"
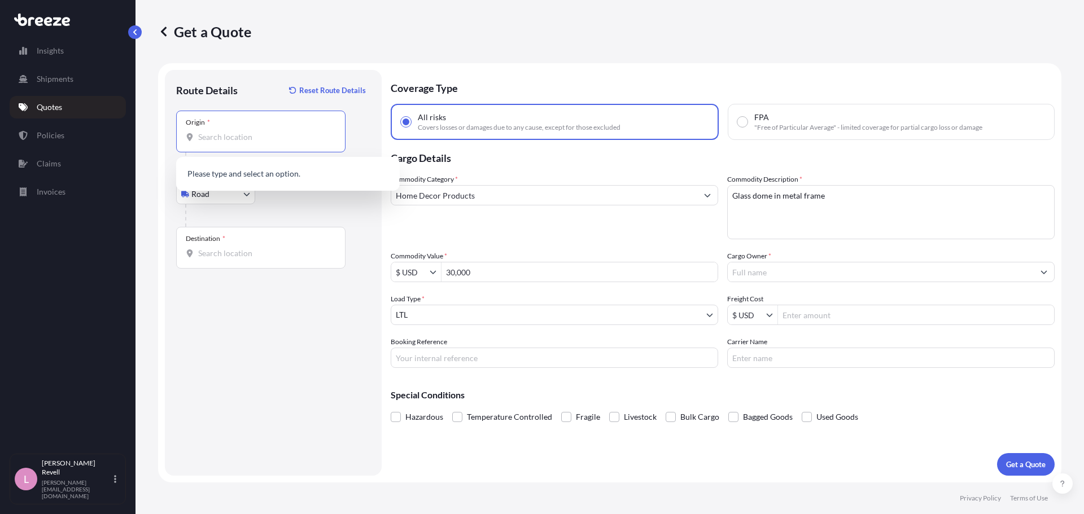
click at [259, 138] on input "Origin *" at bounding box center [264, 137] width 133 height 11
click at [247, 139] on input "Origin * Please select an origin" at bounding box center [264, 137] width 133 height 11
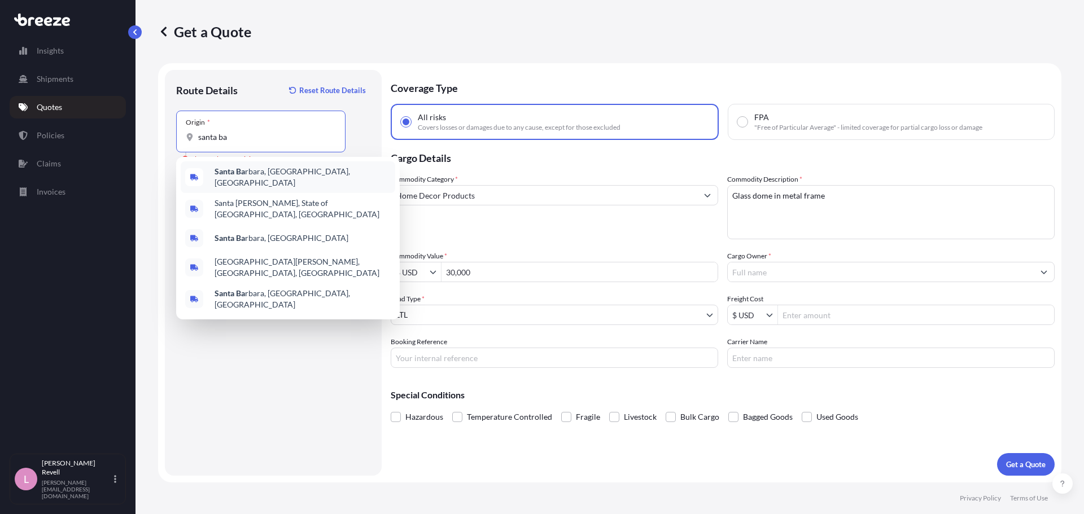
click at [265, 183] on div "Santa Ba rbara, [GEOGRAPHIC_DATA], [GEOGRAPHIC_DATA]" at bounding box center [288, 177] width 214 height 32
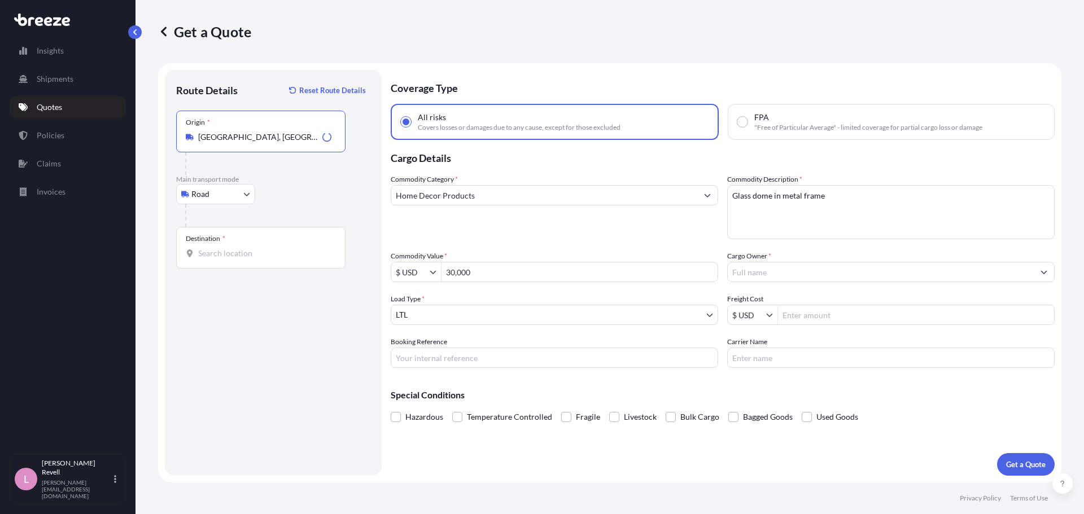
type input "[GEOGRAPHIC_DATA], [GEOGRAPHIC_DATA], [GEOGRAPHIC_DATA]"
click at [239, 250] on input "Destination *" at bounding box center [264, 253] width 133 height 11
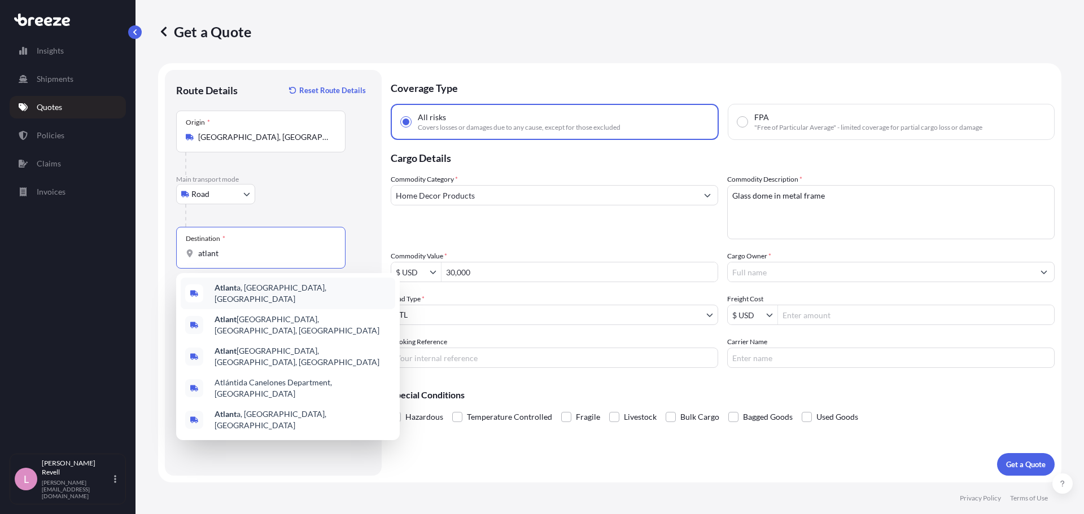
click at [248, 284] on div "Atlant a, [GEOGRAPHIC_DATA], [GEOGRAPHIC_DATA]" at bounding box center [288, 294] width 214 height 32
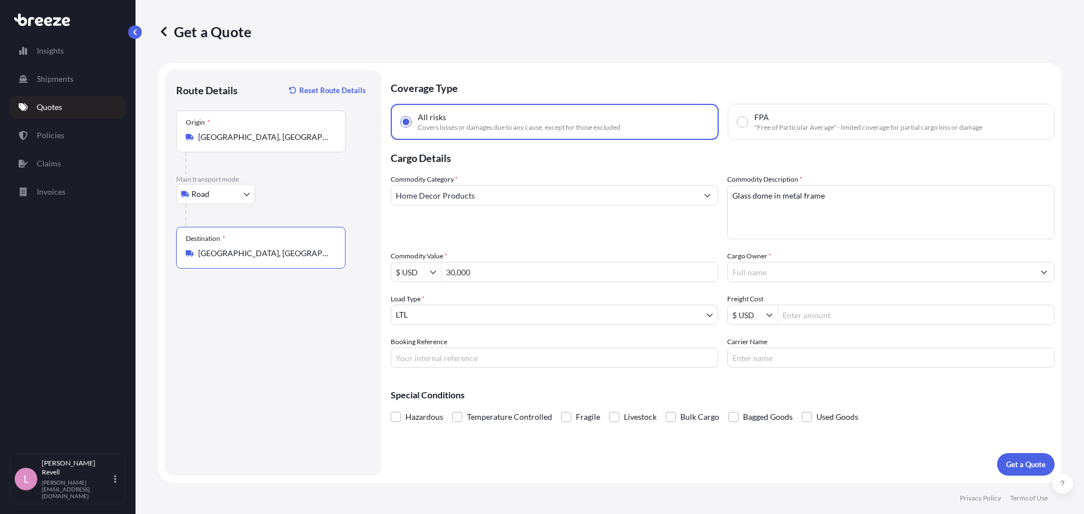
type input "[GEOGRAPHIC_DATA], [GEOGRAPHIC_DATA], [GEOGRAPHIC_DATA]"
click at [791, 275] on input "Cargo Owner *" at bounding box center [881, 272] width 306 height 20
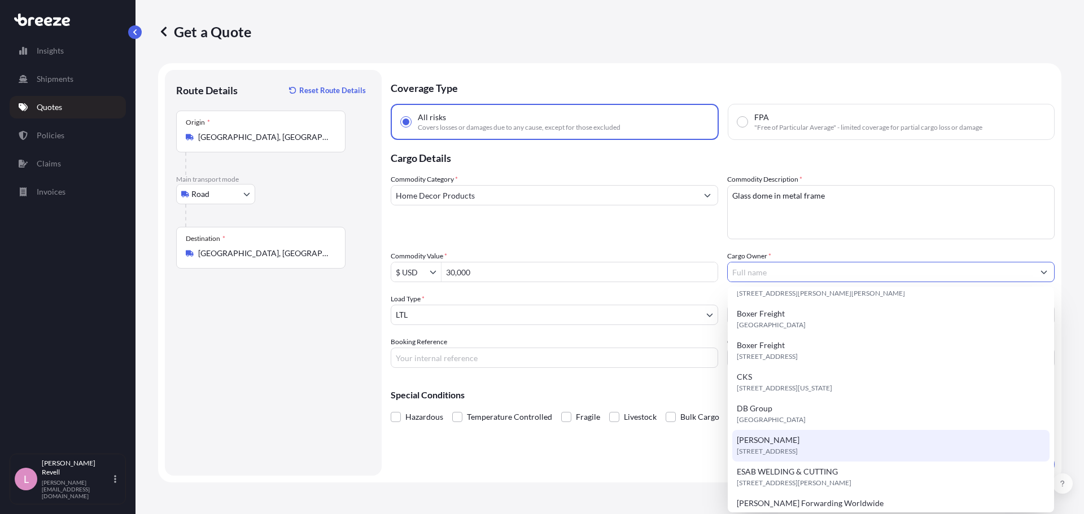
scroll to position [226, 0]
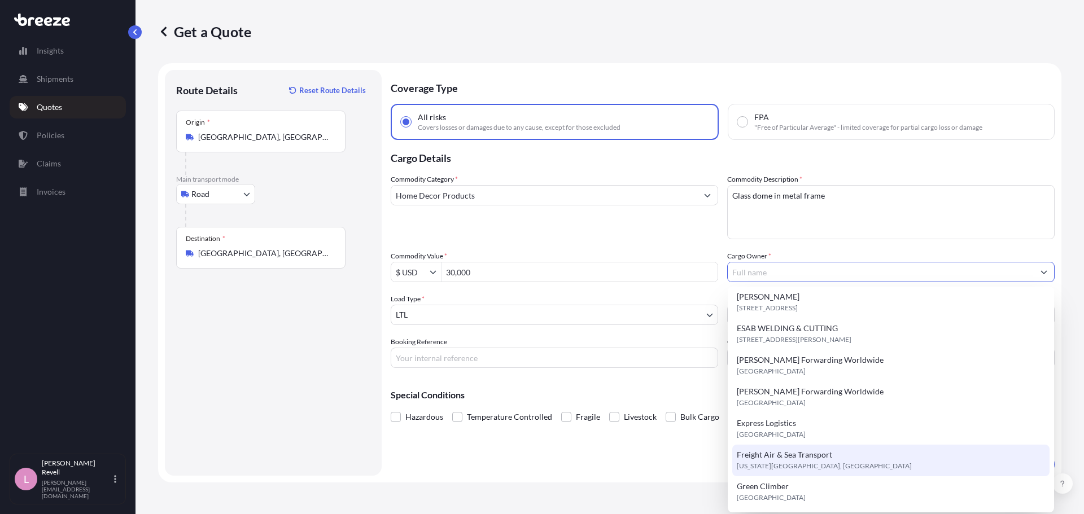
click at [780, 453] on span "Freight Air & Sea Transport" at bounding box center [784, 454] width 95 height 11
type input "Freight Air & Sea Transport"
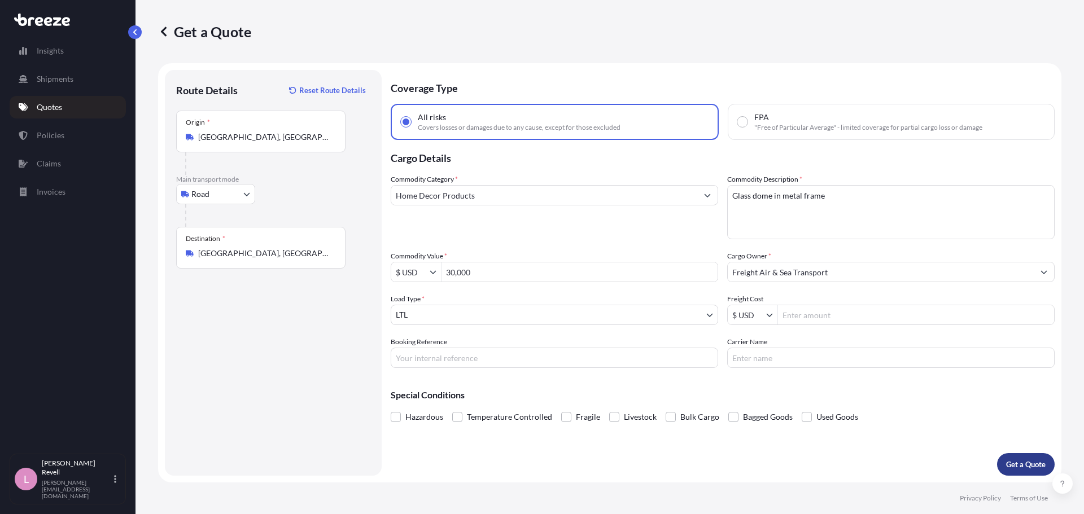
click at [1021, 464] on p "Get a Quote" at bounding box center [1026, 464] width 40 height 11
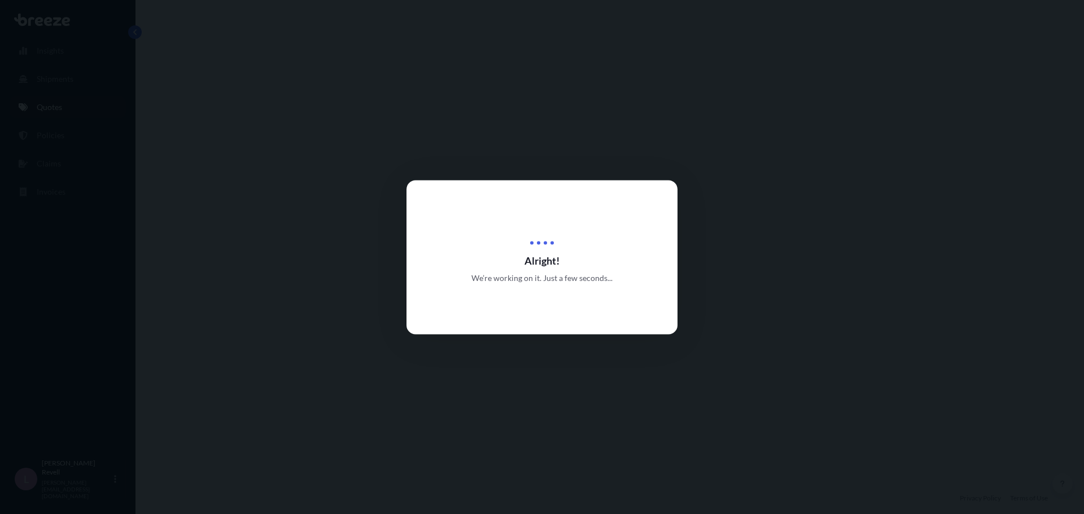
select select "Road"
select select "1"
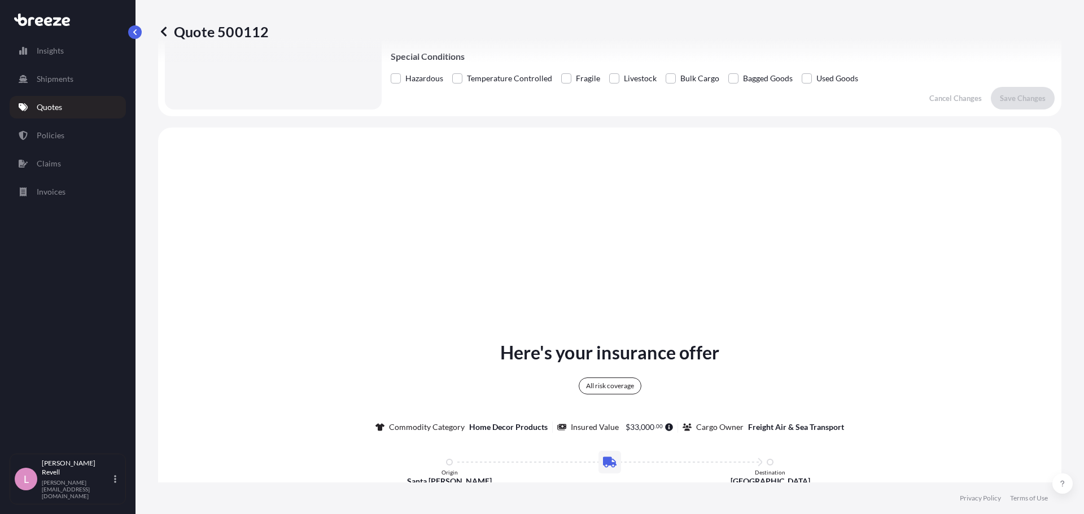
scroll to position [56, 0]
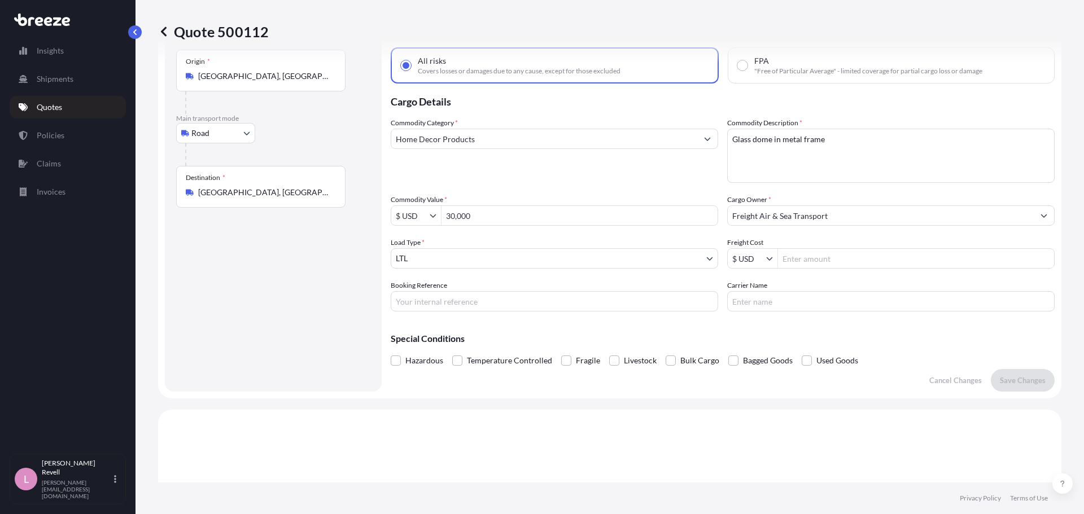
click at [57, 112] on p "Quotes" at bounding box center [49, 107] width 25 height 11
